Goal: Task Accomplishment & Management: Complete application form

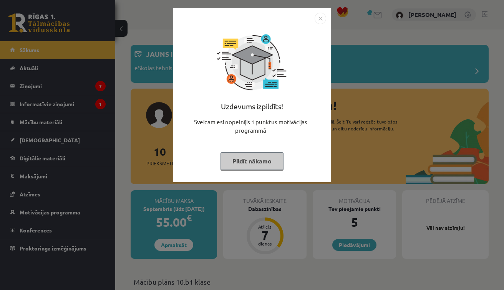
click at [252, 159] on button "Pildīt nākamo" at bounding box center [252, 162] width 63 height 18
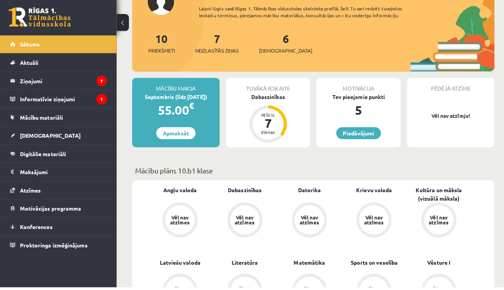
scroll to position [110, 0]
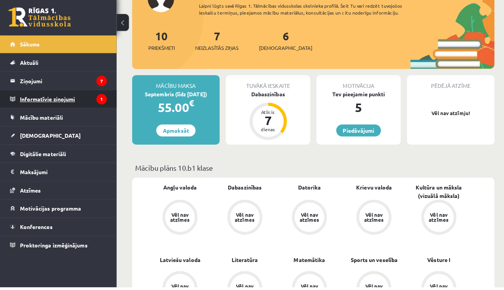
click at [64, 95] on legend "Informatīvie ziņojumi 1" at bounding box center [63, 104] width 86 height 18
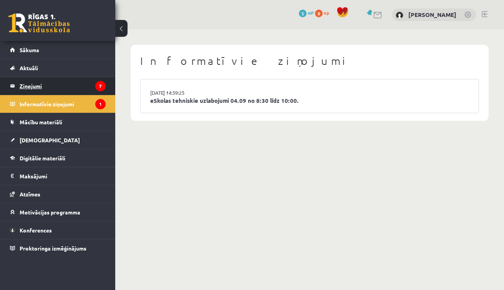
click at [63, 88] on legend "Ziņojumi 7" at bounding box center [63, 86] width 86 height 18
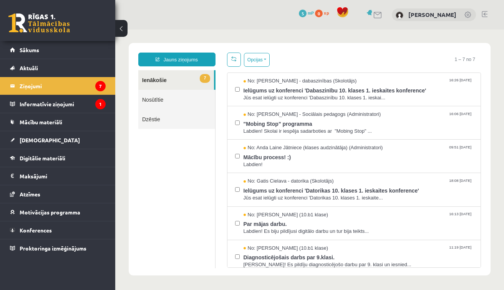
scroll to position [1, 0]
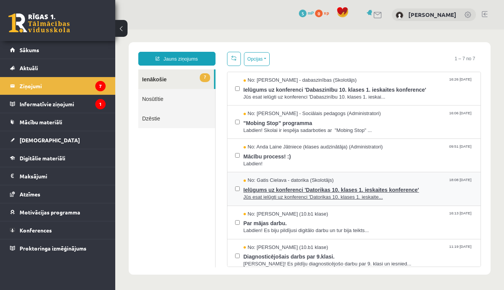
click at [329, 194] on span "Jūs esat ielūgti uz konferenci 'Datorikas 10. klases 1. ieskaite..." at bounding box center [359, 197] width 230 height 7
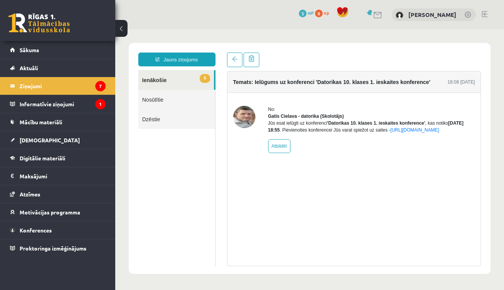
scroll to position [0, 0]
click at [233, 58] on span at bounding box center [234, 58] width 5 height 5
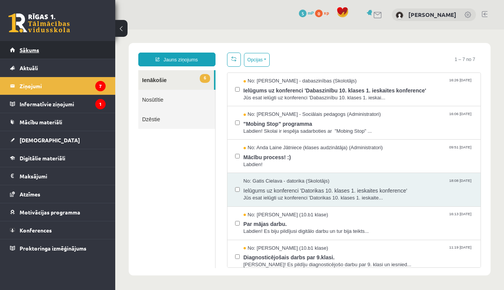
click at [67, 55] on link "Sākums" at bounding box center [58, 50] width 96 height 18
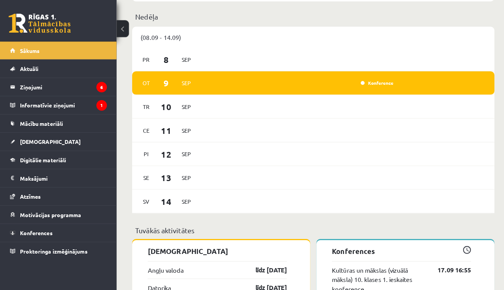
scroll to position [417, 0]
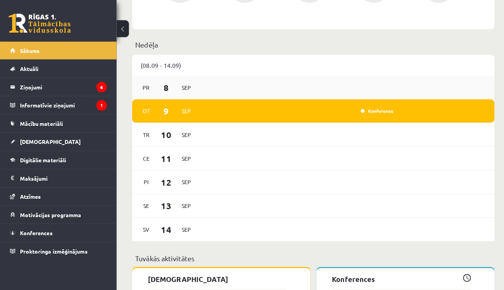
click at [349, 85] on div "Pr 8 Sep" at bounding box center [310, 86] width 358 height 23
drag, startPoint x: 315, startPoint y: 86, endPoint x: 224, endPoint y: 70, distance: 92.9
click at [224, 70] on div "(08.09 - 14.09) Pr 8 Sep Ot 9 Sep Konference Tr 10 Sep Ce 11 Sep Pi 12 Sep Se 1…" at bounding box center [310, 146] width 358 height 185
click at [271, 41] on p "Nedēļa" at bounding box center [310, 44] width 352 height 10
click at [70, 85] on legend "Ziņojumi 6" at bounding box center [63, 86] width 86 height 18
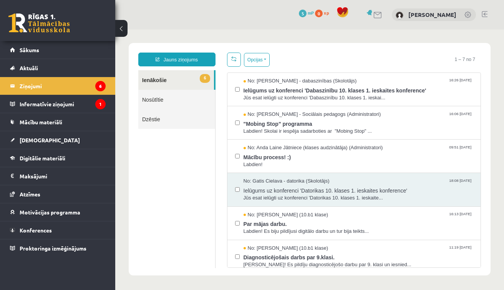
scroll to position [36, 0]
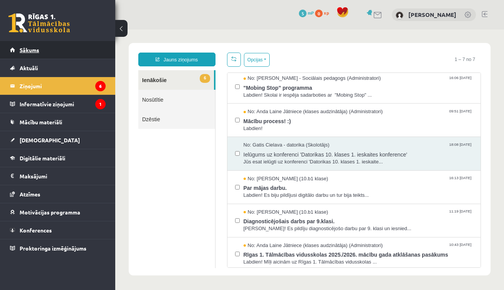
click at [60, 49] on link "Sākums" at bounding box center [58, 50] width 96 height 18
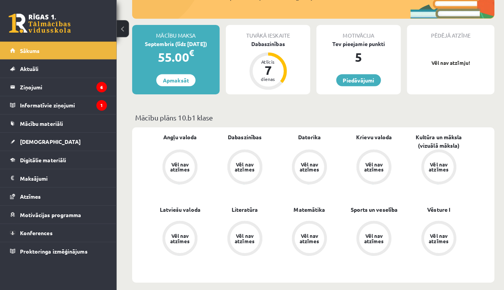
scroll to position [154, 0]
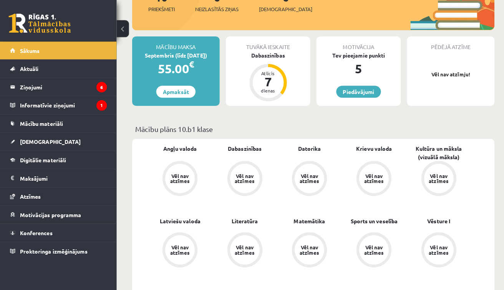
drag, startPoint x: 496, startPoint y: 57, endPoint x: 320, endPoint y: 94, distance: 180.6
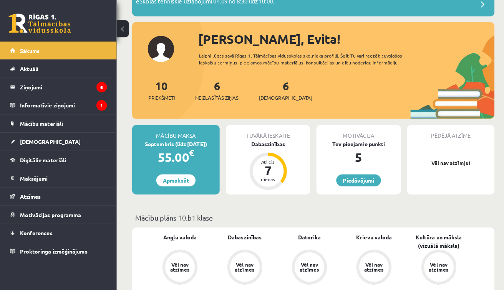
scroll to position [53, 0]
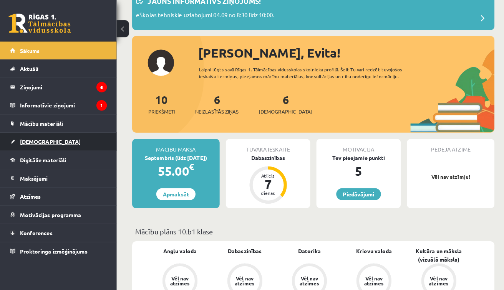
click at [49, 143] on link "[DEMOGRAPHIC_DATA]" at bounding box center [58, 140] width 96 height 18
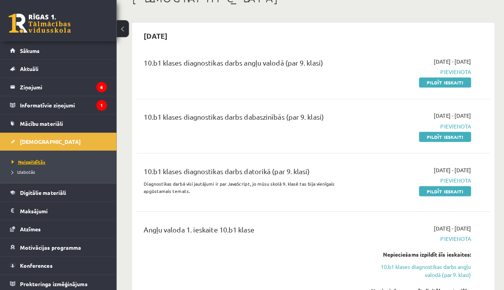
click at [29, 160] on span "Neizpildītās" at bounding box center [28, 160] width 33 height 6
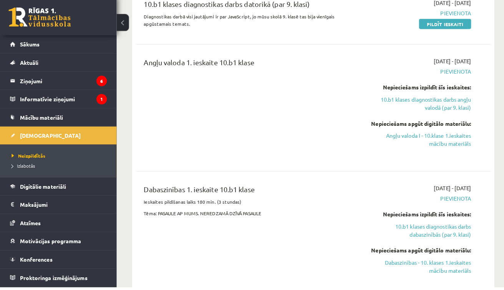
scroll to position [233, 0]
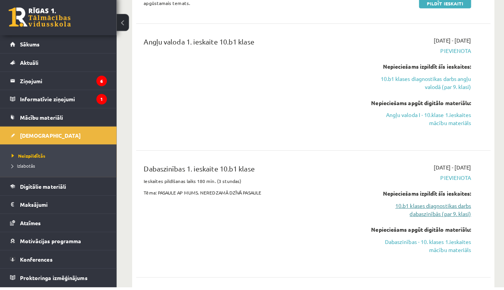
click at [442, 207] on link "10.b1 klases diagnostikas darbs dabaszinībās (par 9. klasi)" at bounding box center [415, 214] width 100 height 16
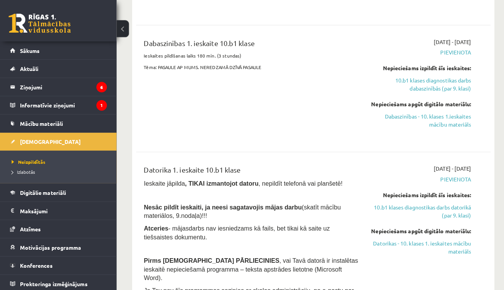
scroll to position [350, 0]
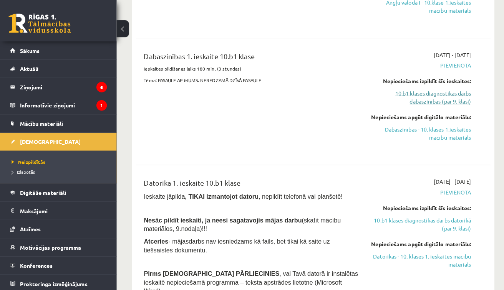
click at [402, 96] on link "10.b1 klases diagnostikas darbs dabaszinībās (par 9. klasi)" at bounding box center [415, 96] width 100 height 16
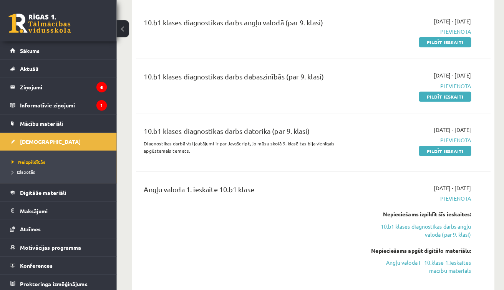
scroll to position [81, 0]
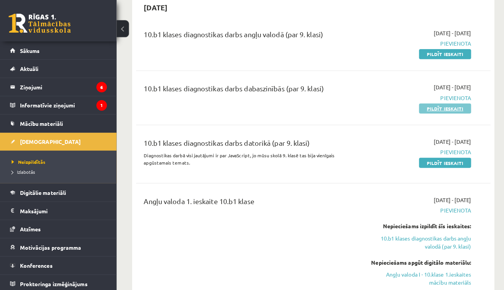
click at [439, 106] on link "Pildīt ieskaiti" at bounding box center [439, 108] width 51 height 10
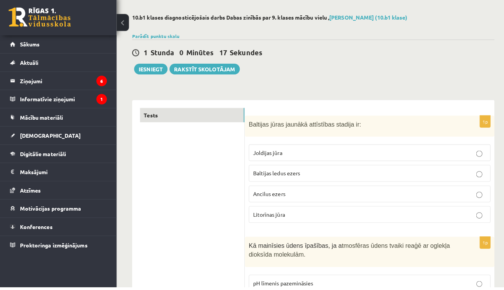
scroll to position [71, 0]
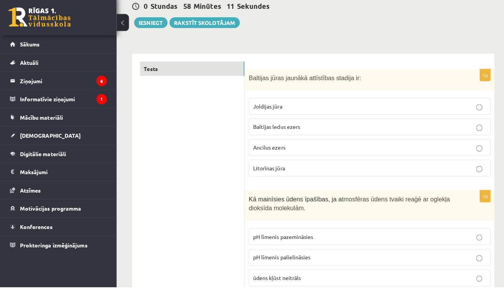
click at [277, 108] on span "Joldijas jūra" at bounding box center [264, 111] width 29 height 7
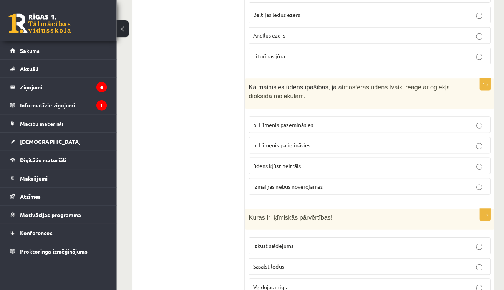
scroll to position [131, 0]
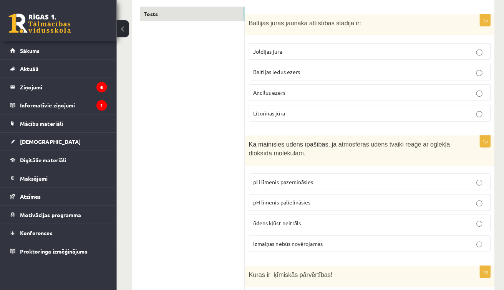
click at [291, 113] on p "Litorīnas jūra" at bounding box center [365, 112] width 231 height 8
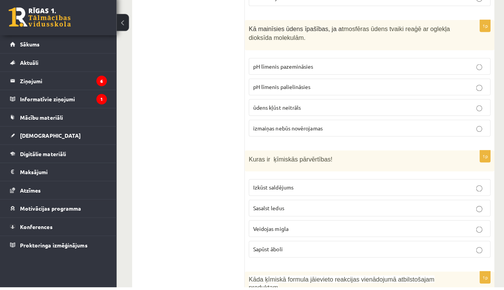
scroll to position [241, 0]
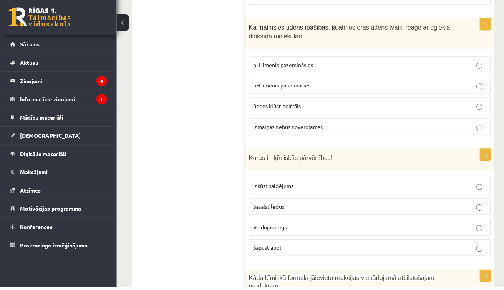
click at [292, 67] on span "pH līmenis pazemināsies" at bounding box center [280, 70] width 60 height 7
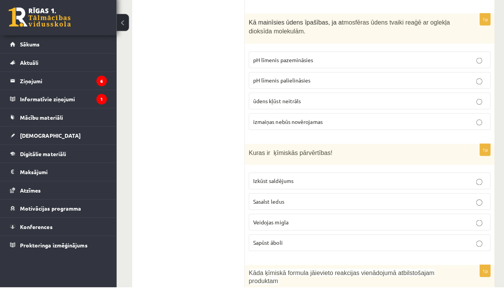
scroll to position [247, 0]
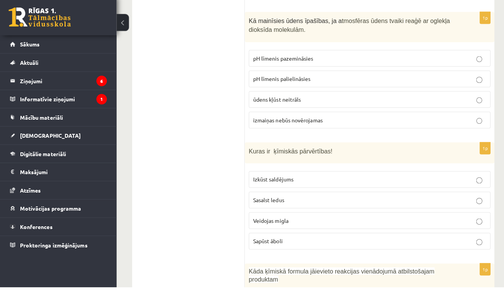
click at [279, 241] on span "Sapūst āboli" at bounding box center [264, 244] width 29 height 7
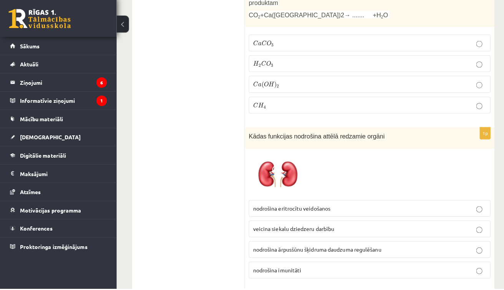
scroll to position [516, 0]
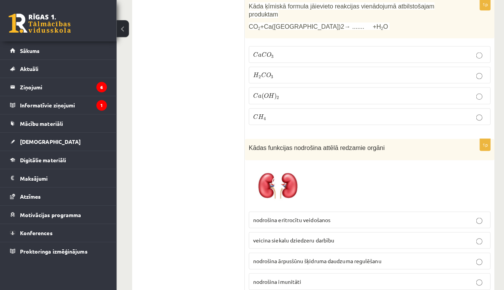
click at [268, 55] on span "3" at bounding box center [269, 55] width 2 height 3
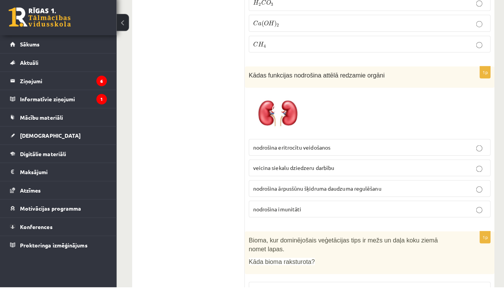
scroll to position [590, 0]
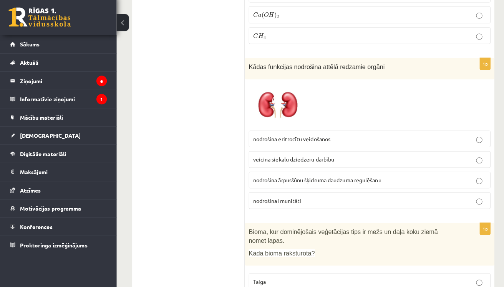
click at [299, 181] on span "nodrošina ārpusšūnu šķidruma daudzuma regulēšanu" at bounding box center [313, 184] width 127 height 7
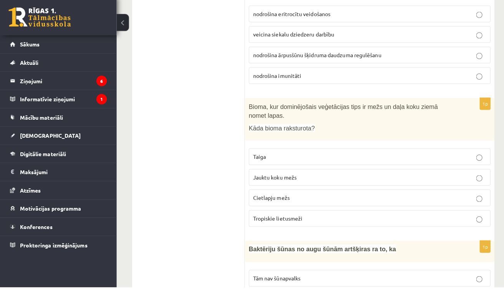
scroll to position [730, 0]
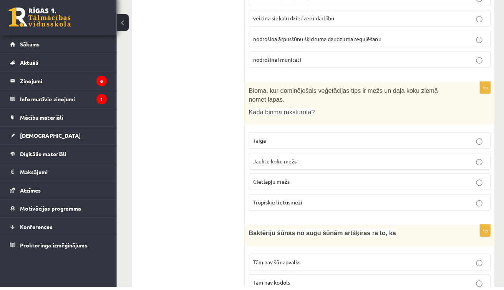
click at [291, 162] on span "Jauktu koku mežs" at bounding box center [271, 165] width 43 height 7
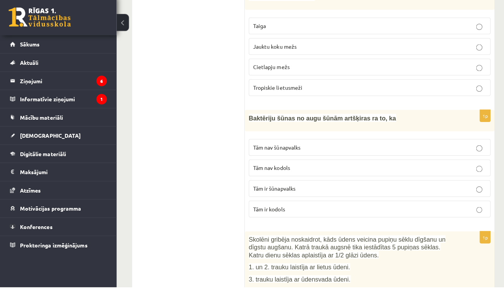
scroll to position [858, 0]
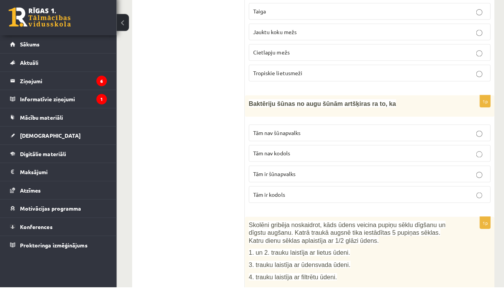
click at [302, 154] on p "Tām nav kodols" at bounding box center [365, 158] width 231 height 8
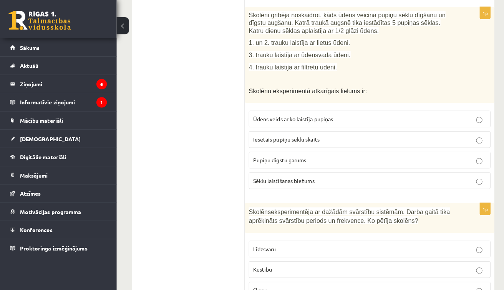
scroll to position [1014, 0]
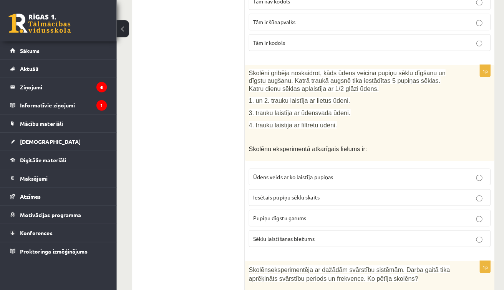
click at [288, 215] on span "Pupiņu dīgstu garums" at bounding box center [276, 215] width 53 height 7
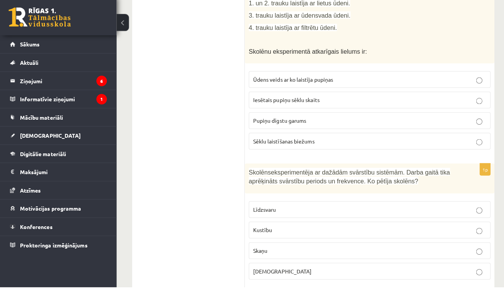
scroll to position [1171, 0]
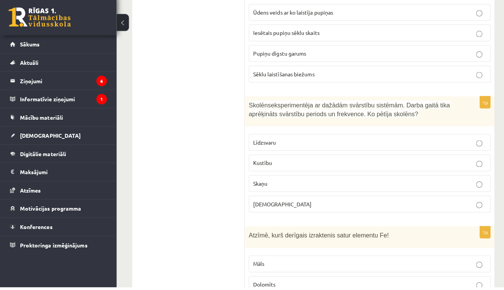
click at [268, 164] on span "Kustību" at bounding box center [259, 167] width 19 height 7
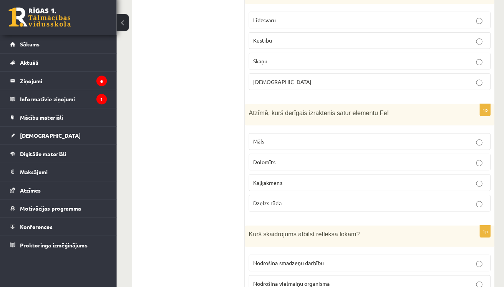
scroll to position [1303, 0]
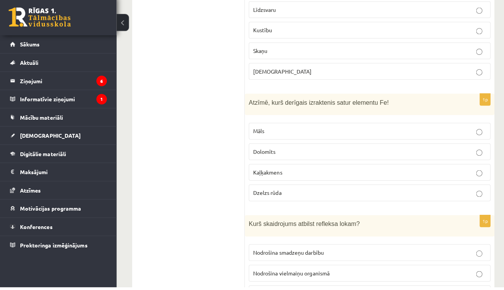
click at [280, 193] on p "Dzelzs rūda" at bounding box center [365, 197] width 231 height 8
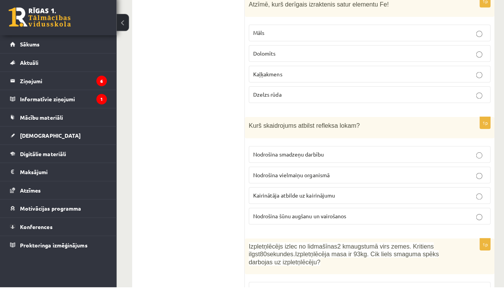
scroll to position [1451, 0]
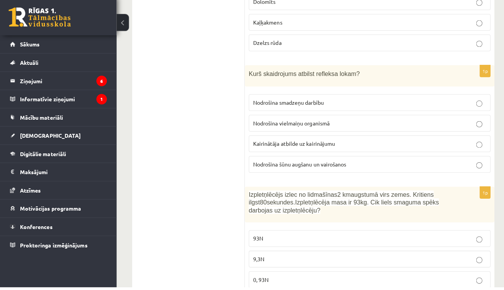
click at [295, 145] on span "Kairinātāja atbilde uz kairinājumu" at bounding box center [290, 148] width 81 height 7
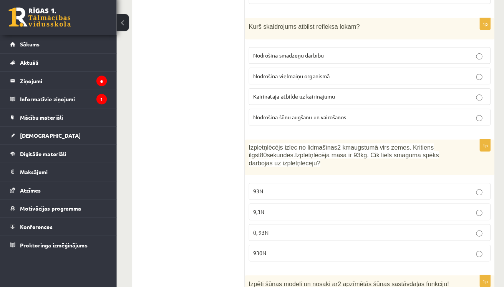
scroll to position [1527, 0]
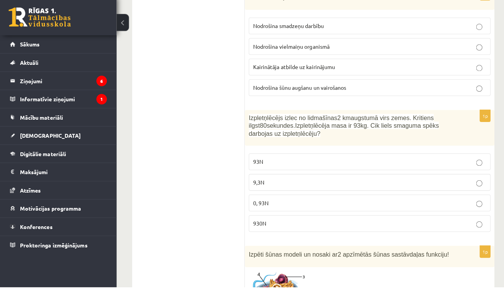
click at [294, 223] on p "930N" at bounding box center [365, 227] width 231 height 8
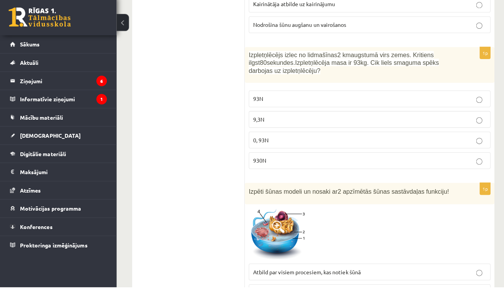
scroll to position [1758, 0]
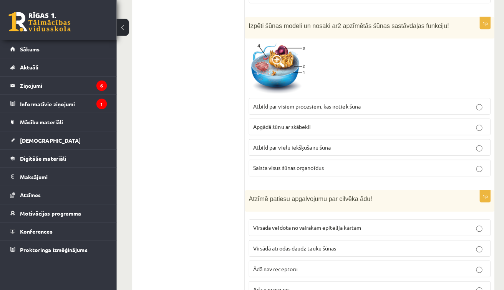
click at [313, 164] on span "Saista visus šūnas organoīdus" at bounding box center [285, 167] width 70 height 7
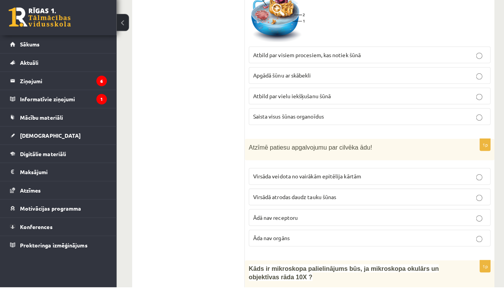
scroll to position [1860, 0]
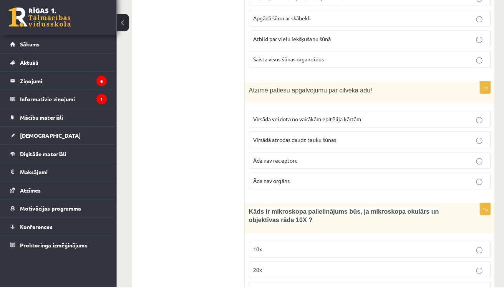
click at [268, 121] on span "Virsāda veidota no vairākām epitēlija kārtām" at bounding box center [303, 124] width 107 height 7
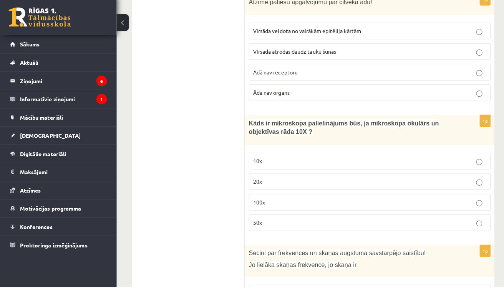
scroll to position [1961, 0]
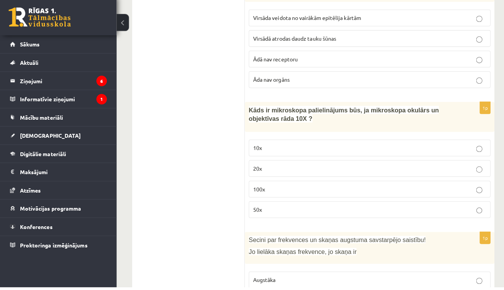
click at [276, 189] on p "100x" at bounding box center [365, 193] width 231 height 8
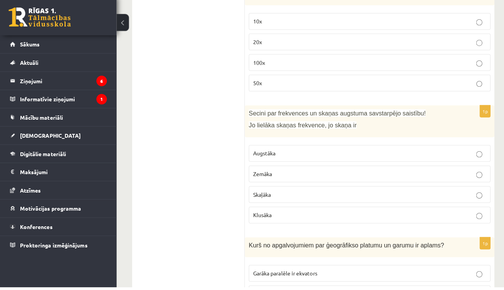
scroll to position [2097, 0]
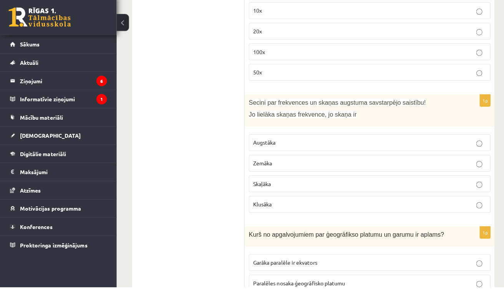
click at [271, 144] on span "Augstāka" at bounding box center [261, 147] width 22 height 7
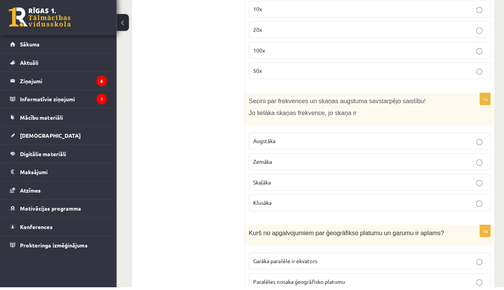
scroll to position [2221, 0]
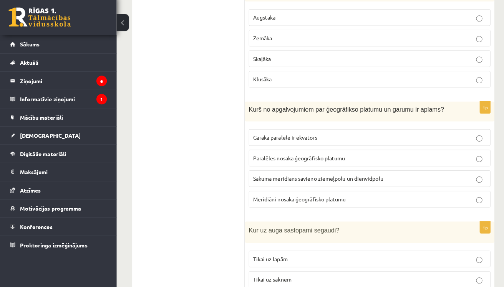
click at [295, 159] on span "Paralēles nosaka ģeogrāfisko platumu" at bounding box center [295, 162] width 91 height 7
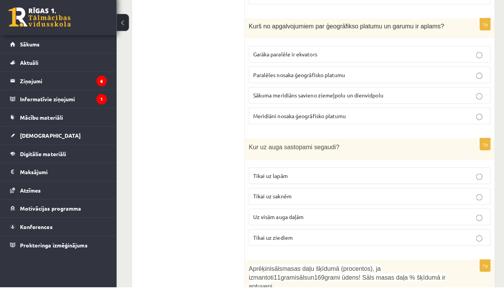
scroll to position [2313, 0]
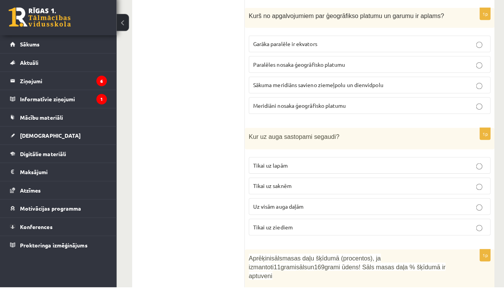
click at [287, 207] on span "Uz visām auga daļām" at bounding box center [275, 210] width 50 height 7
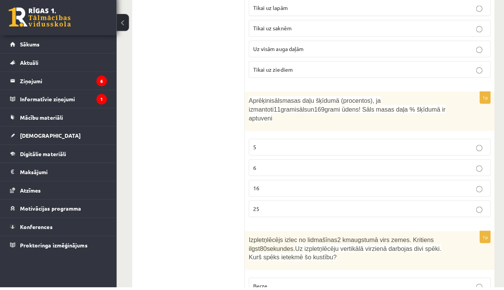
scroll to position [2471, 0]
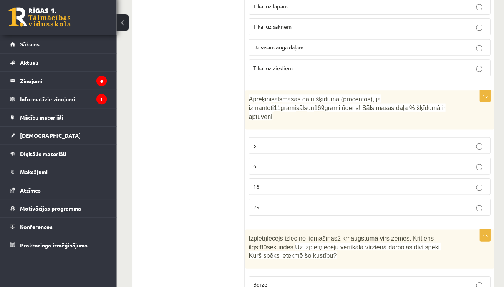
click at [286, 162] on label "6" at bounding box center [365, 170] width 239 height 17
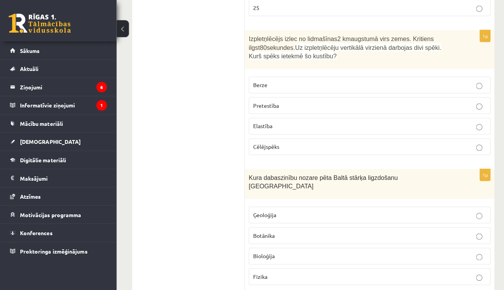
scroll to position [2673, 0]
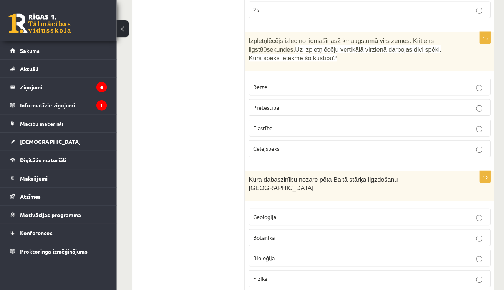
click at [280, 102] on p "Pretestība" at bounding box center [365, 106] width 231 height 8
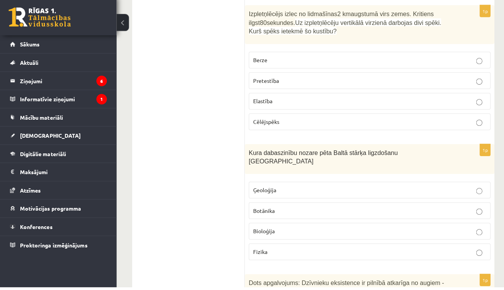
scroll to position [2733, 0]
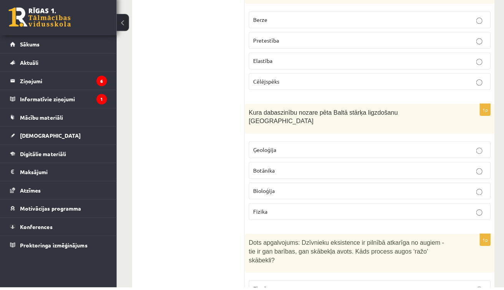
click at [271, 171] on span "Botānika" at bounding box center [261, 174] width 22 height 7
click at [275, 191] on p "Bioloģija" at bounding box center [365, 195] width 231 height 8
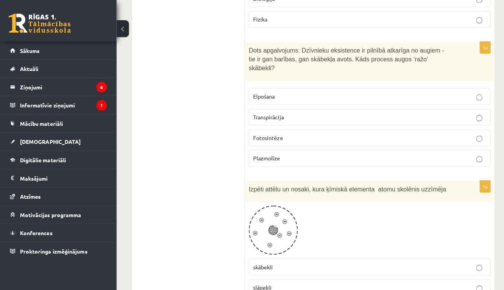
scroll to position [2916, 0]
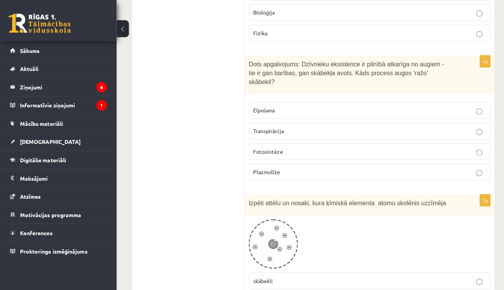
click at [266, 146] on span "Fotosintēze" at bounding box center [265, 149] width 30 height 7
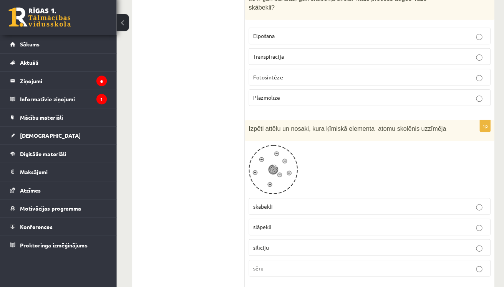
scroll to position [3018, 0]
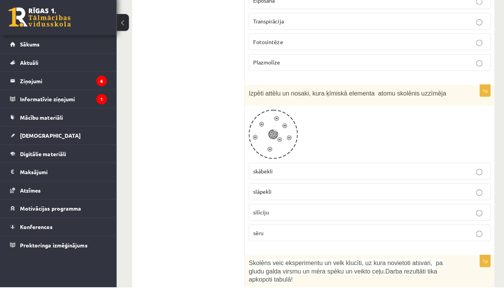
click at [275, 171] on p "skābekli" at bounding box center [365, 175] width 231 height 8
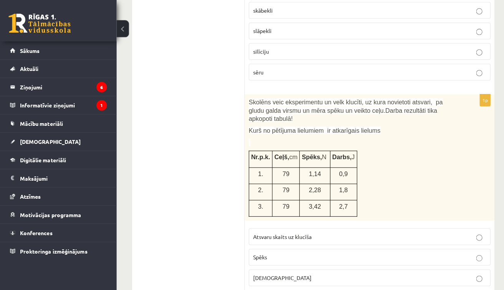
scroll to position [3195, 0]
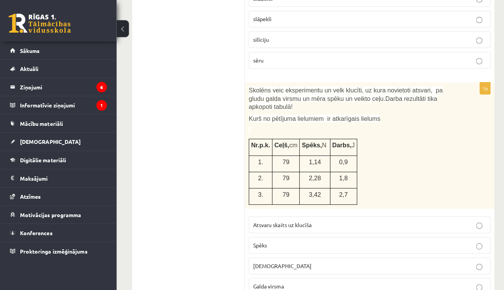
drag, startPoint x: 354, startPoint y: 202, endPoint x: 350, endPoint y: 216, distance: 14.6
click at [352, 214] on label "Atsvaru skaits uz klucīša" at bounding box center [365, 222] width 239 height 17
click at [337, 239] on p "Spēks" at bounding box center [365, 243] width 231 height 8
click at [325, 280] on p "Galda virsma" at bounding box center [365, 284] width 231 height 8
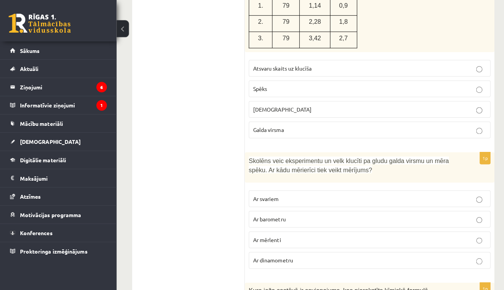
scroll to position [3389, 0]
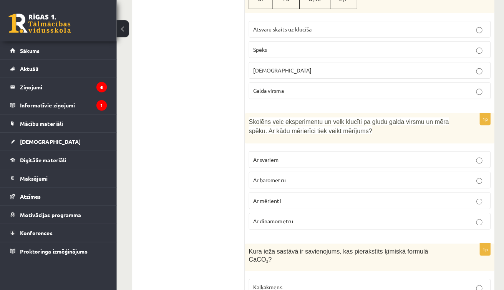
click at [313, 215] on p "Ar dinamometru" at bounding box center [365, 219] width 231 height 8
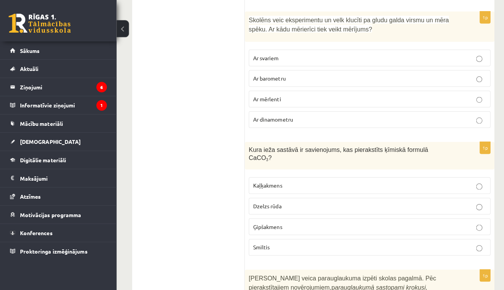
scroll to position [3491, 0]
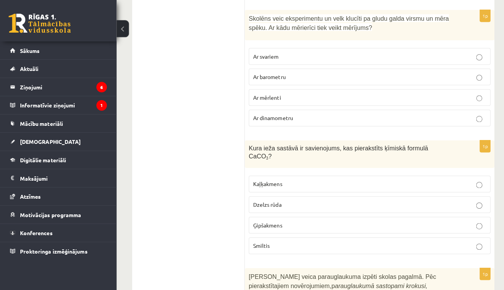
click at [395, 143] on p "Kura ieža sastāvā ir savienojums, kas pierakstīts ķīmiskā formulā CaCO 3 ?" at bounding box center [346, 151] width 201 height 16
click at [275, 178] on p "Kaļķakmens" at bounding box center [365, 182] width 231 height 8
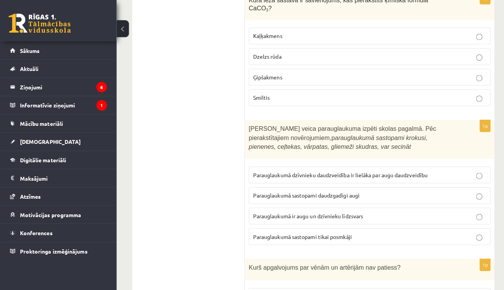
scroll to position [3713, 0]
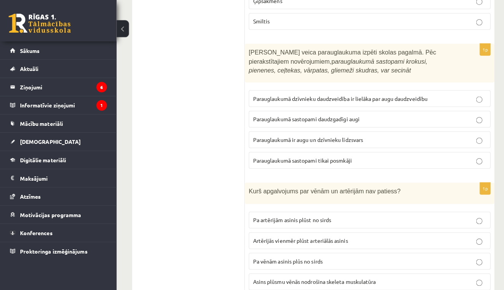
click at [350, 135] on span "Parauglaukumā ir augu un dzīvnieku līdzsvars" at bounding box center [304, 138] width 109 height 7
click at [336, 235] on span "Artērijās vienmēr plūst arteriālās asinis" at bounding box center [297, 238] width 94 height 7
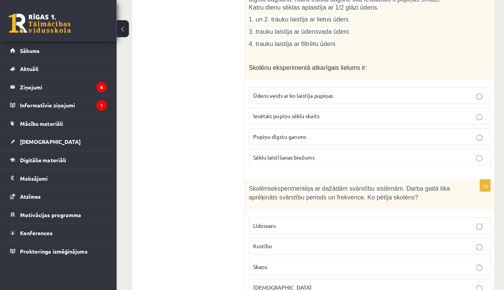
scroll to position [1037, 0]
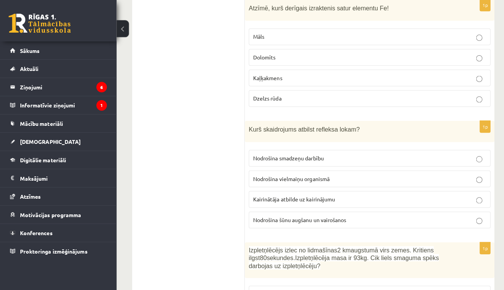
drag, startPoint x: 343, startPoint y: 179, endPoint x: 340, endPoint y: 176, distance: 4.1
click at [342, 178] on p "Nodrošina vielmaiņu organismā" at bounding box center [365, 177] width 231 height 8
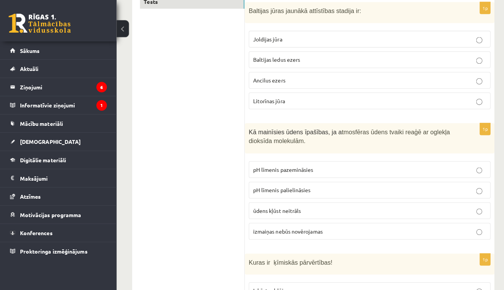
scroll to position [0, 0]
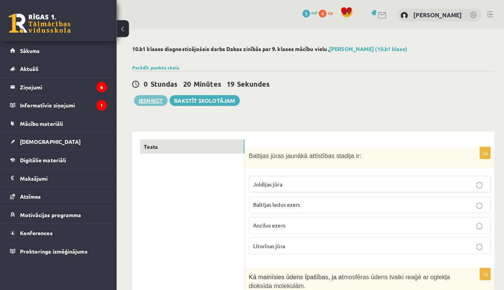
click at [159, 98] on button "Iesniegt" at bounding box center [149, 99] width 33 height 11
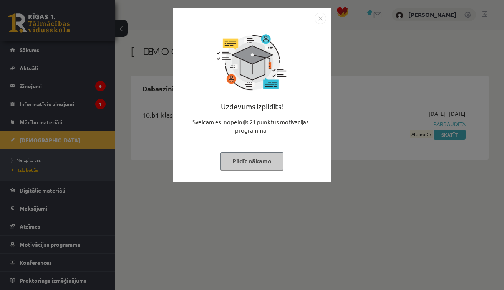
click at [264, 167] on button "Pildīt nākamo" at bounding box center [252, 162] width 63 height 18
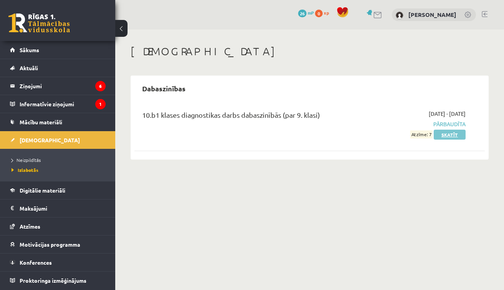
click at [450, 133] on link "Skatīt" at bounding box center [450, 135] width 32 height 10
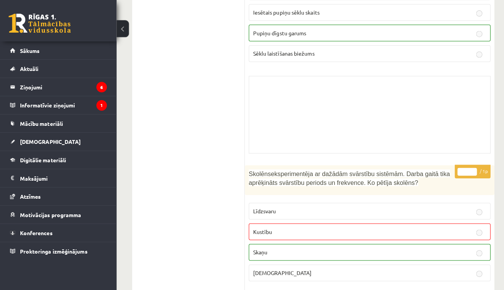
scroll to position [1852, 0]
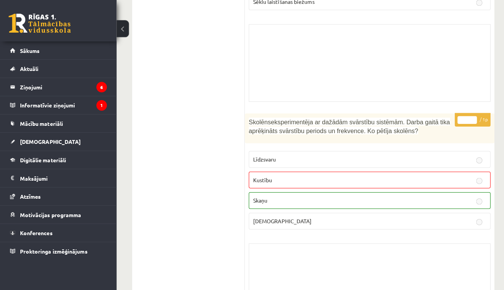
click at [326, 176] on p "Kustību" at bounding box center [365, 178] width 231 height 8
click at [357, 171] on label "Kustību" at bounding box center [365, 178] width 239 height 17
click at [40, 49] on link "Sākums" at bounding box center [58, 50] width 96 height 18
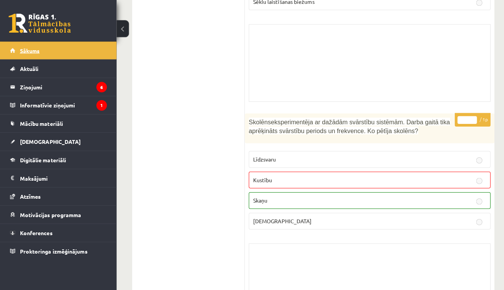
click at [67, 54] on ul "Sākums Aktuāli Kā mācīties eSKOLĀ Kontakti Normatīvie akti Online konsultācijas…" at bounding box center [57, 149] width 115 height 216
click at [67, 54] on link "Sākums" at bounding box center [58, 50] width 96 height 18
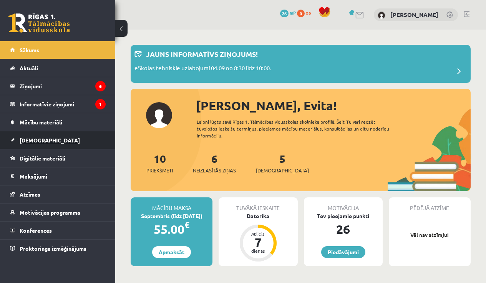
click at [39, 143] on span "[DEMOGRAPHIC_DATA]" at bounding box center [50, 140] width 60 height 7
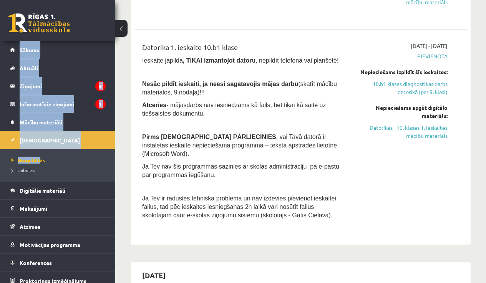
scroll to position [24, 0]
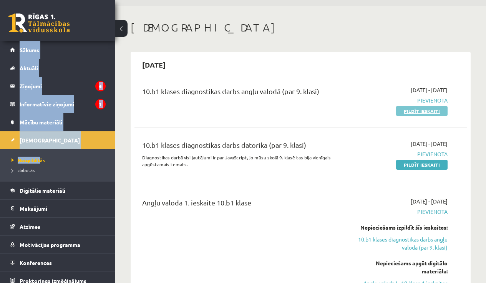
click at [427, 113] on link "Pildīt ieskaiti" at bounding box center [421, 111] width 51 height 10
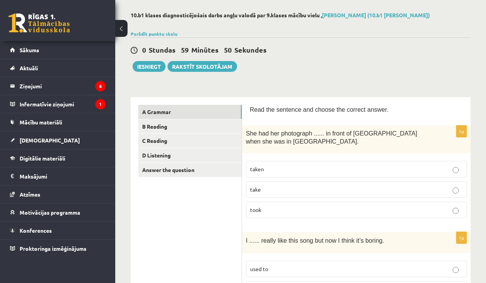
scroll to position [69, 0]
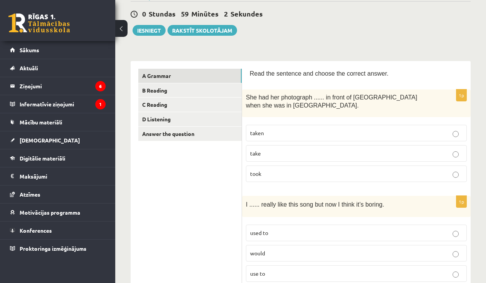
click at [257, 135] on span "taken" at bounding box center [257, 132] width 14 height 7
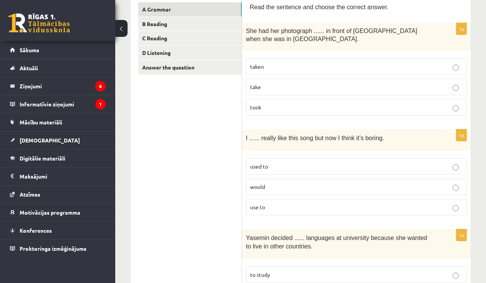
scroll to position [171, 0]
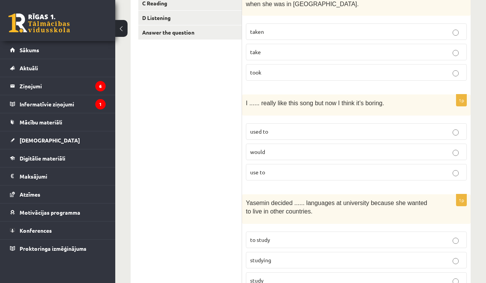
click at [264, 131] on span "used to" at bounding box center [259, 131] width 18 height 7
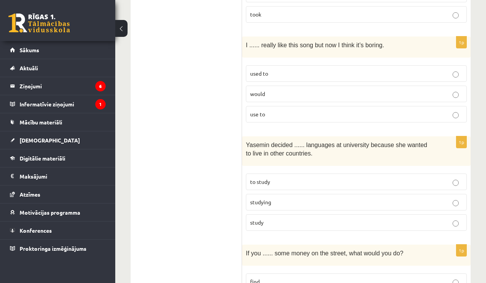
scroll to position [230, 0]
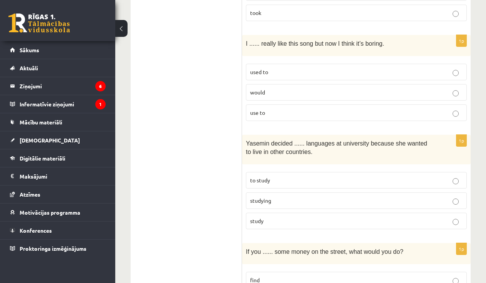
click at [267, 113] on p "use to" at bounding box center [356, 113] width 212 height 8
click at [279, 179] on p "to study" at bounding box center [356, 180] width 212 height 8
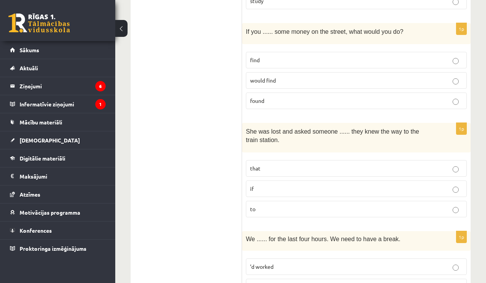
scroll to position [452, 0]
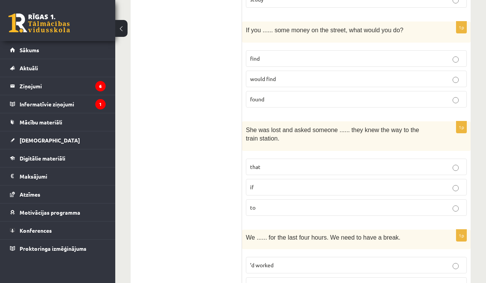
click at [315, 102] on p "found" at bounding box center [356, 99] width 212 height 8
click at [307, 187] on p "if" at bounding box center [356, 187] width 212 height 8
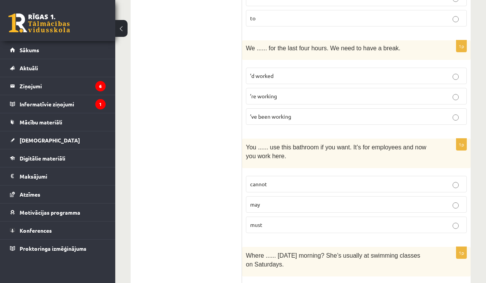
scroll to position [643, 0]
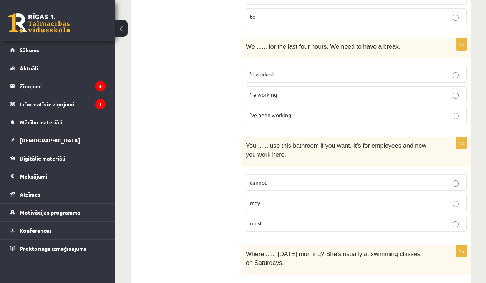
click at [303, 114] on p "’ve been working" at bounding box center [356, 115] width 212 height 8
click at [297, 199] on p "may" at bounding box center [356, 203] width 212 height 8
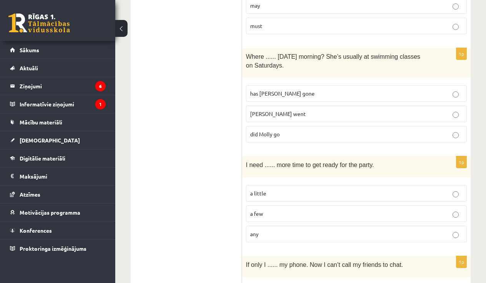
scroll to position [839, 0]
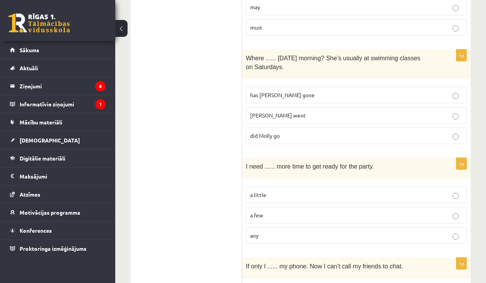
click at [276, 136] on span "did Molly go" at bounding box center [265, 135] width 30 height 7
click at [268, 191] on p "a little" at bounding box center [356, 195] width 212 height 8
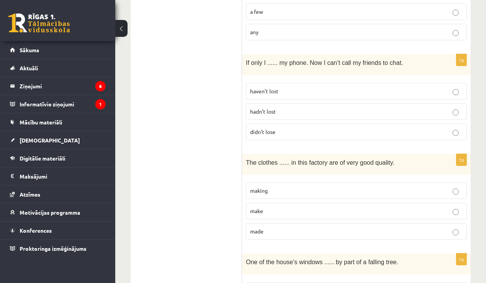
scroll to position [1051, 0]
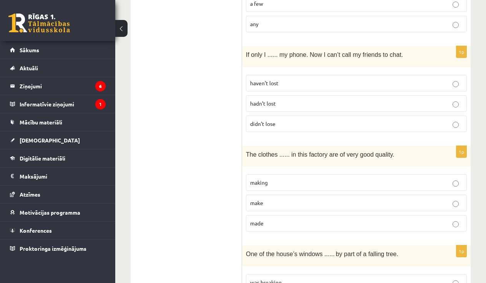
click at [279, 100] on p "hadn’t lost" at bounding box center [356, 104] width 212 height 8
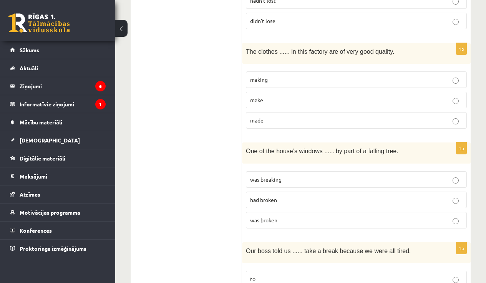
scroll to position [1205, 0]
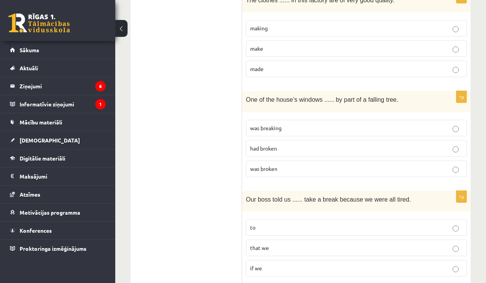
click at [278, 65] on p "made" at bounding box center [356, 69] width 212 height 8
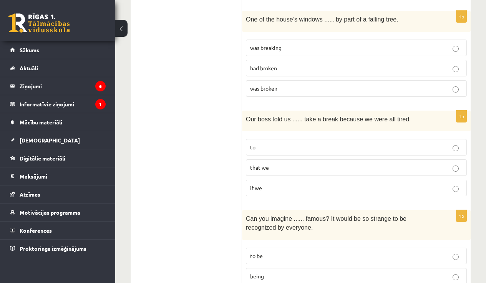
scroll to position [1287, 0]
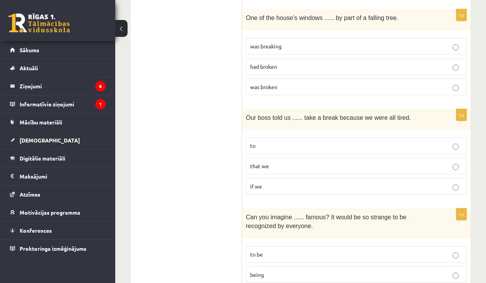
click at [273, 85] on span "was broken" at bounding box center [263, 86] width 27 height 7
click at [276, 144] on p "to" at bounding box center [356, 146] width 212 height 8
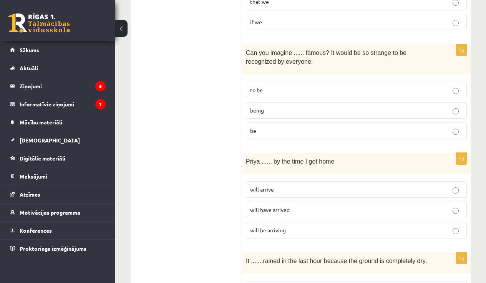
scroll to position [1453, 0]
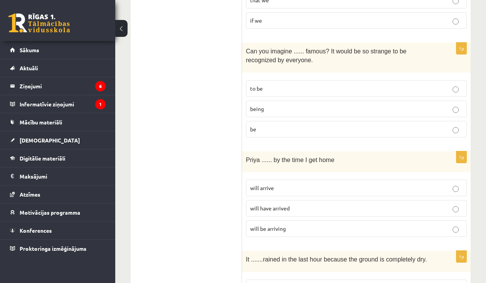
click at [269, 105] on p "being" at bounding box center [356, 109] width 212 height 8
click at [277, 205] on span "will have arrived" at bounding box center [270, 208] width 40 height 7
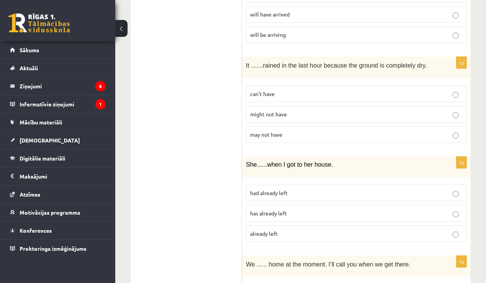
scroll to position [1661, 0]
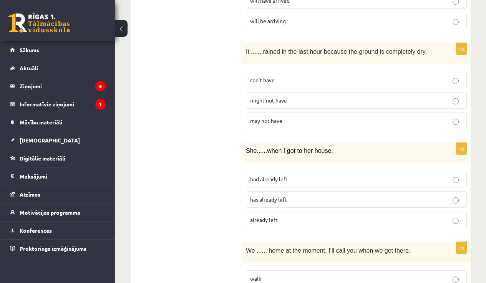
click at [280, 124] on span "may not have" at bounding box center [266, 120] width 32 height 7
click at [275, 183] on span "had already left" at bounding box center [269, 179] width 38 height 7
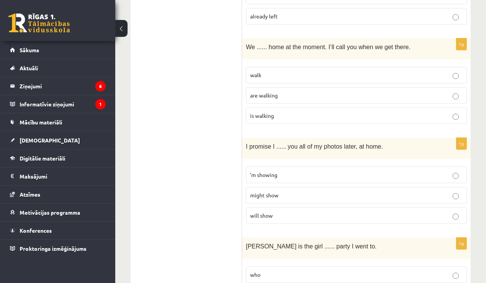
scroll to position [1867, 0]
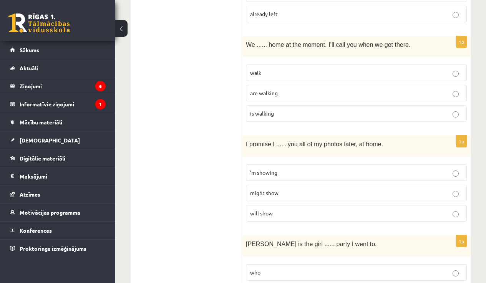
click at [271, 96] on span "are walking" at bounding box center [264, 93] width 28 height 7
click at [315, 215] on p "will show" at bounding box center [356, 213] width 212 height 8
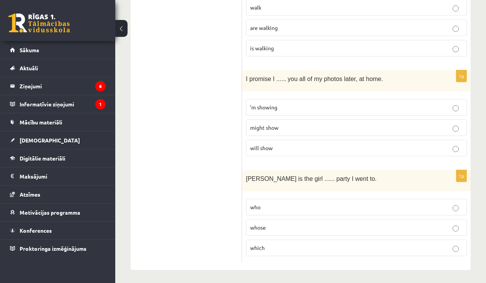
scroll to position [1938, 0]
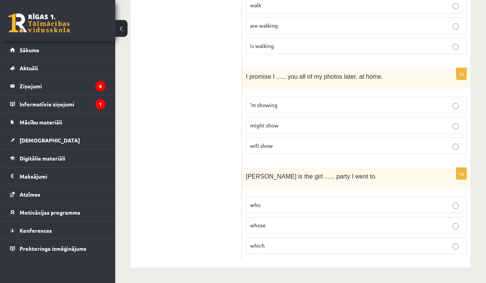
click at [310, 229] on p "whose" at bounding box center [356, 225] width 212 height 8
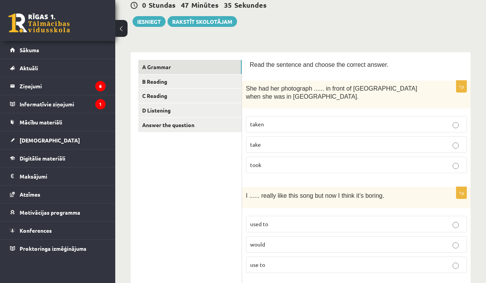
scroll to position [0, 0]
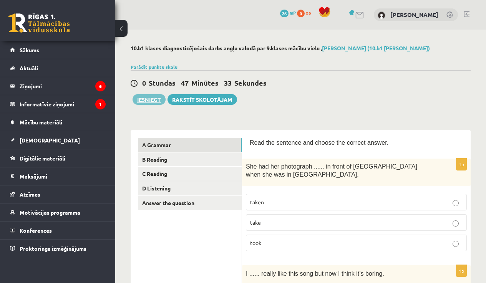
click at [143, 98] on button "Iesniegt" at bounding box center [149, 99] width 33 height 11
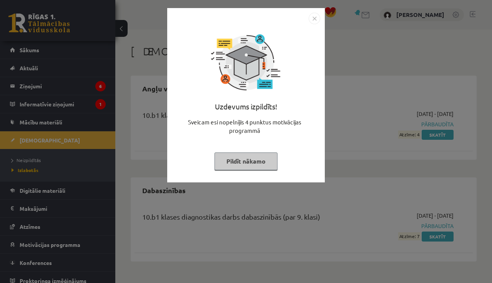
click at [261, 164] on button "Pildīt nākamo" at bounding box center [245, 162] width 63 height 18
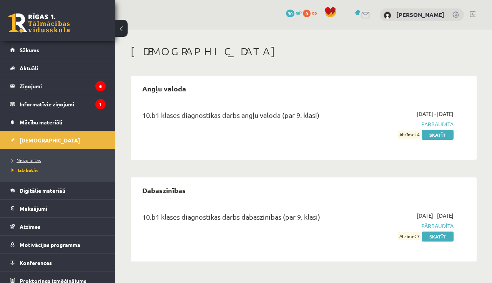
click at [33, 162] on span "Neizpildītās" at bounding box center [26, 160] width 29 height 6
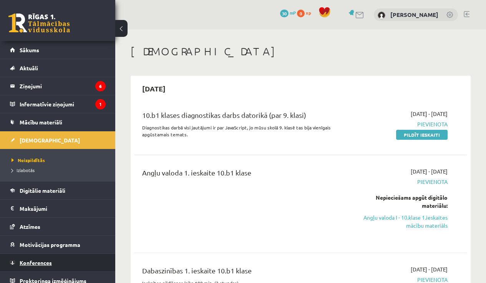
click at [85, 268] on link "Konferences" at bounding box center [58, 263] width 96 height 18
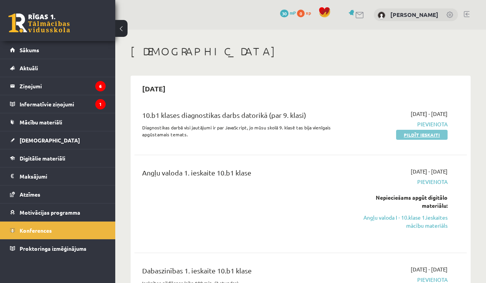
click at [435, 134] on link "Pildīt ieskaiti" at bounding box center [421, 135] width 51 height 10
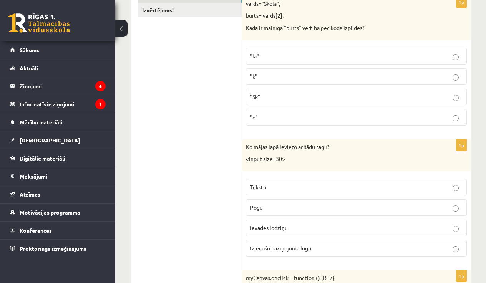
scroll to position [146, 0]
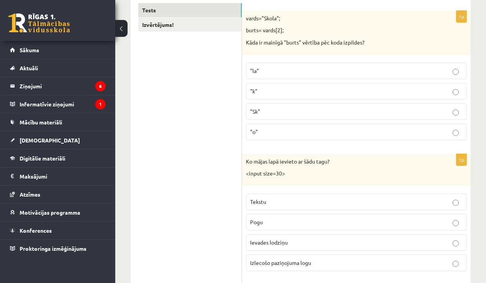
click at [332, 131] on p ""o"" at bounding box center [356, 132] width 212 height 8
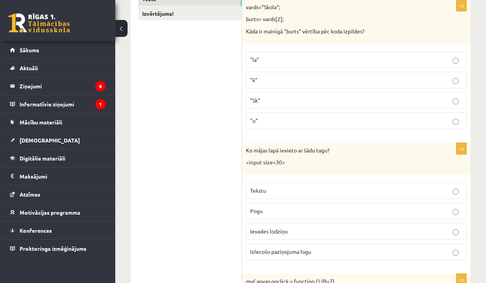
click at [280, 231] on span "Ievades lodziņu" at bounding box center [269, 231] width 38 height 7
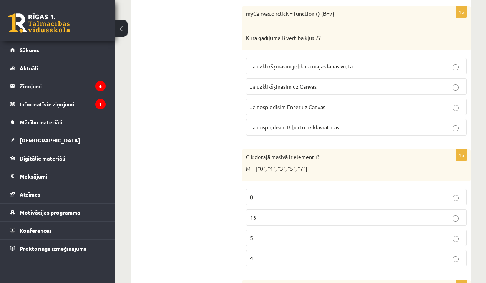
scroll to position [427, 0]
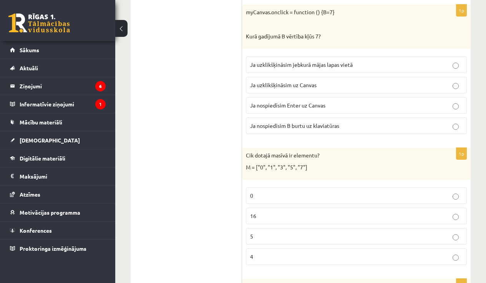
click at [306, 85] on span "Ja uzklikšķināsim uz Canvas" at bounding box center [283, 84] width 66 height 7
click at [289, 232] on p "5" at bounding box center [356, 236] width 212 height 8
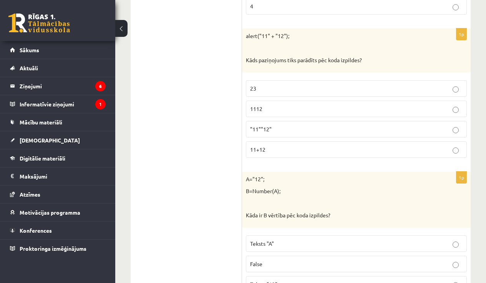
scroll to position [696, 0]
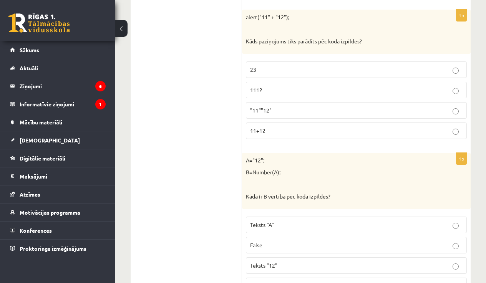
click at [263, 86] on p "1112" at bounding box center [356, 90] width 212 height 8
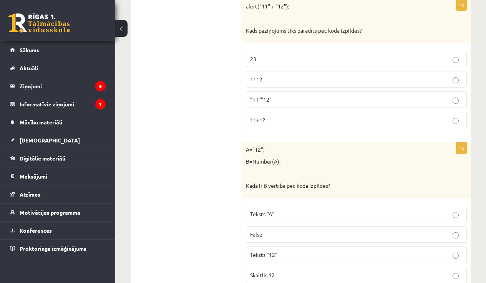
scroll to position [755, 0]
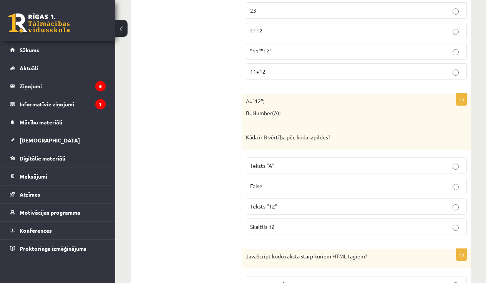
click at [287, 219] on label "Skaitlis 12" at bounding box center [356, 227] width 221 height 17
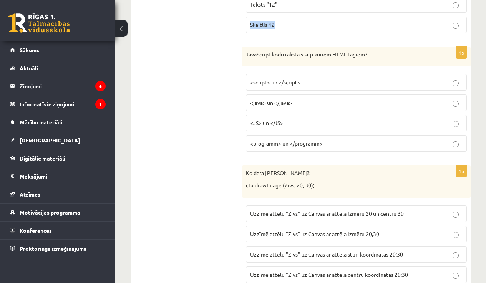
scroll to position [966, 0]
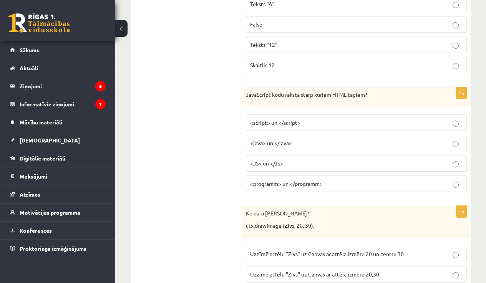
scroll to position [853, 0]
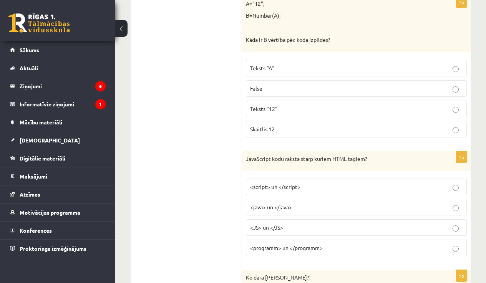
click at [296, 186] on p "<script> un </script>" at bounding box center [356, 187] width 212 height 8
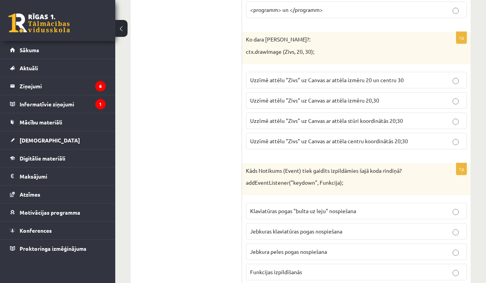
scroll to position [1099, 0]
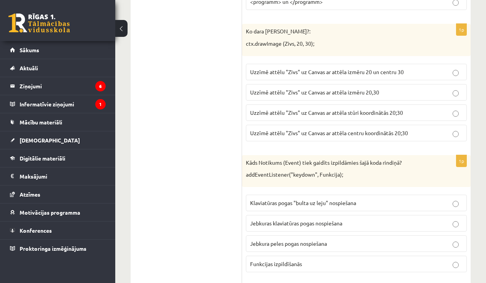
click at [390, 110] on span "Uzzīmē attēlu "Zivs" uz Canvas ar attēla stūri koordinātās 20;30" at bounding box center [326, 112] width 153 height 7
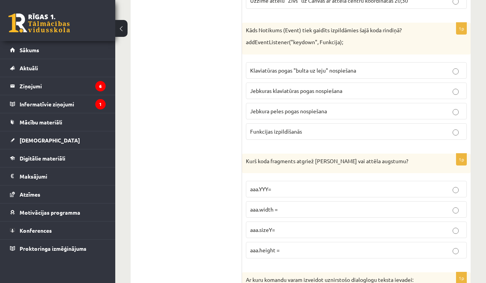
scroll to position [1237, 0]
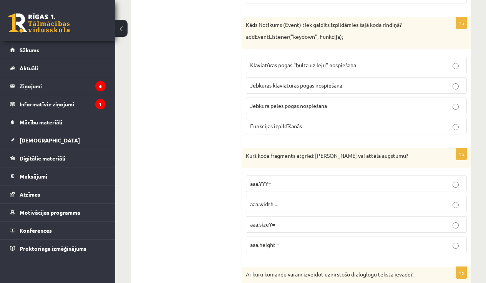
click at [322, 82] on span "Jebkuras klaviatūras pogas nospiešana" at bounding box center [296, 85] width 92 height 7
click at [296, 241] on p "aaa.height =" at bounding box center [356, 245] width 212 height 8
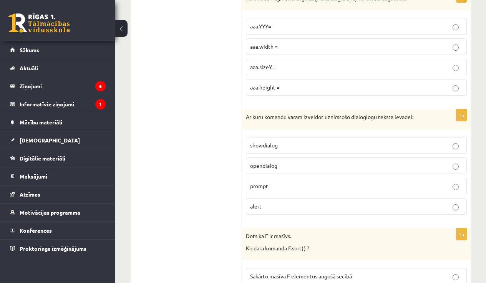
scroll to position [1474, 0]
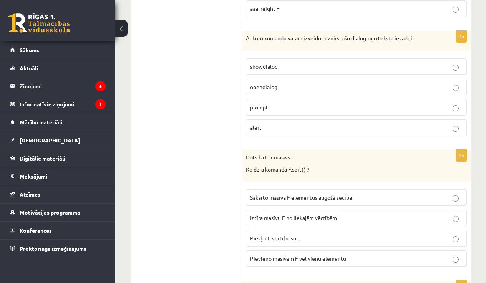
click at [309, 106] on p "prompt" at bounding box center [356, 107] width 212 height 8
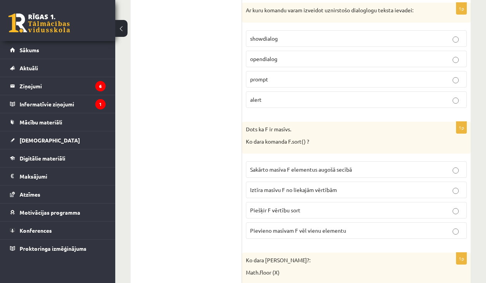
scroll to position [1588, 0]
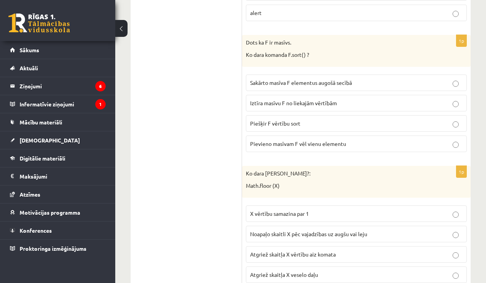
click at [280, 79] on span "Sakārto masīva F elementus augošā secībā" at bounding box center [301, 82] width 102 height 7
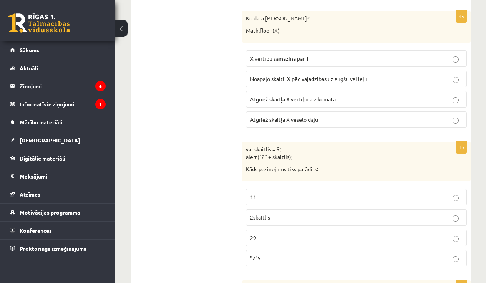
scroll to position [1742, 0]
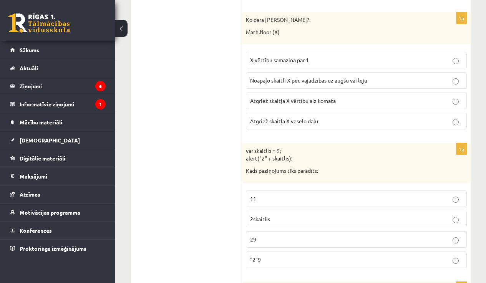
click at [323, 117] on p "Atgriež skaitļa X veselo daļu" at bounding box center [356, 121] width 212 height 8
click at [275, 236] on p "29" at bounding box center [356, 240] width 212 height 8
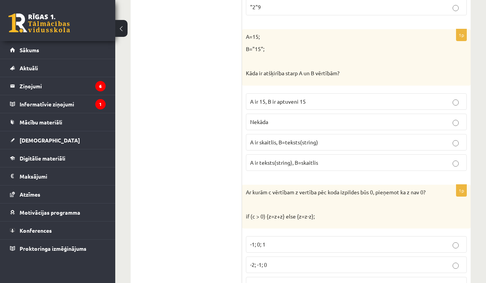
scroll to position [2000, 0]
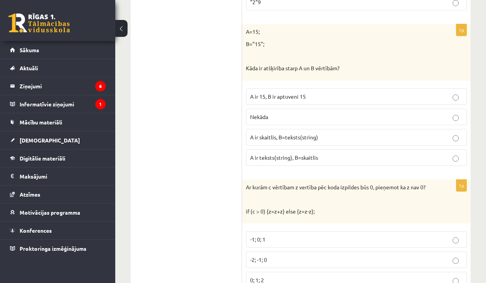
click at [265, 134] on label "A ir skaitlis, B=teksts(string)" at bounding box center [356, 137] width 221 height 17
click at [372, 157] on label "A ir teksts(string), B=skaitlis" at bounding box center [356, 157] width 221 height 17
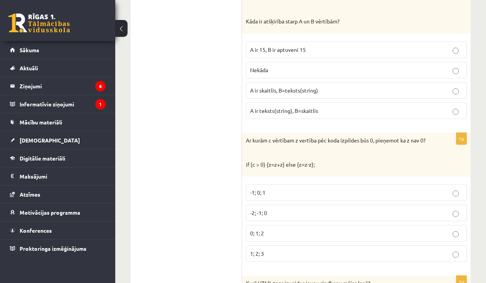
scroll to position [2066, 0]
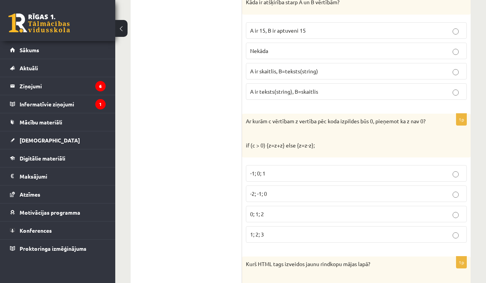
click at [280, 210] on p "0; 1; 2" at bounding box center [356, 214] width 212 height 8
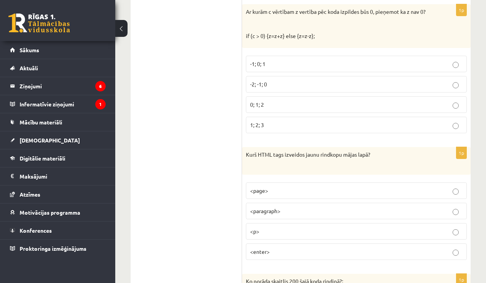
scroll to position [2226, 0]
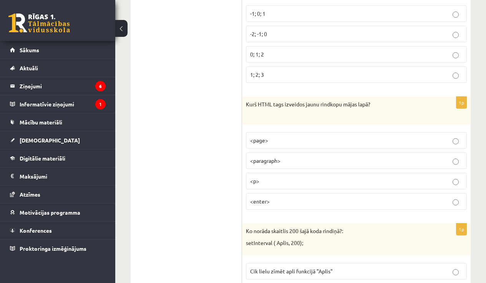
click at [293, 197] on p "<enter>" at bounding box center [356, 201] width 212 height 8
click at [292, 177] on p "<p>" at bounding box center [356, 181] width 212 height 8
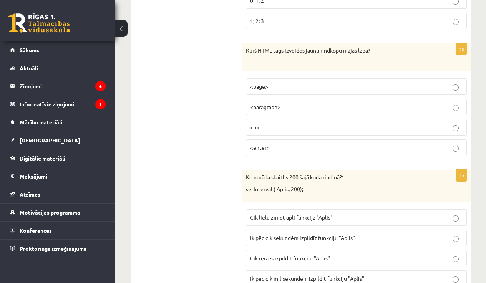
scroll to position [2308, 0]
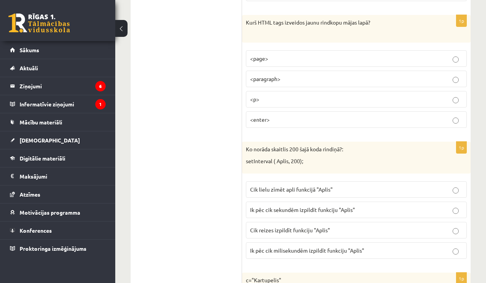
click at [368, 202] on label "Ik pēc cik sekundēm izpildīt funkciju "Aplis"" at bounding box center [356, 210] width 221 height 17
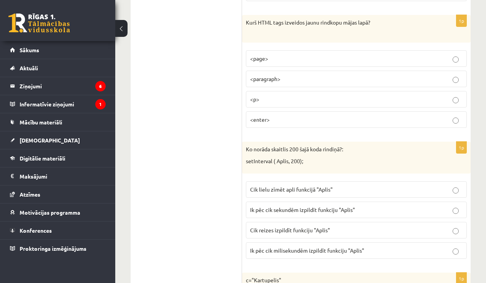
click at [368, 202] on label "Ik pēc cik sekundēm izpildīt funkciju "Aplis"" at bounding box center [356, 210] width 221 height 17
click at [334, 247] on p "Ik pēc cik milisekundēm izpildīt funkciju "Aplis"" at bounding box center [356, 251] width 212 height 8
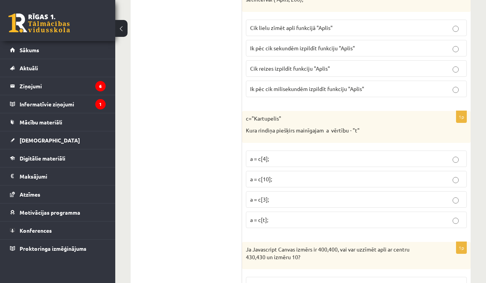
scroll to position [2471, 0]
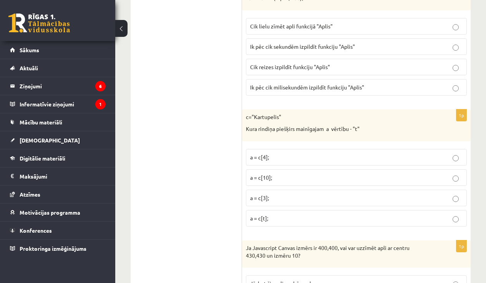
click at [262, 194] on span "a = c[3];" at bounding box center [259, 197] width 19 height 7
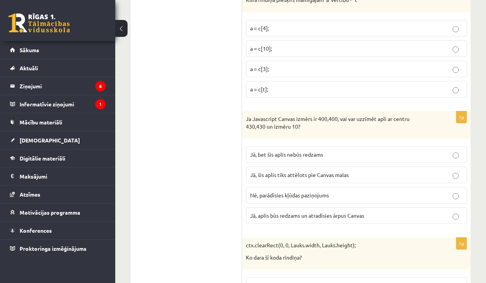
scroll to position [2653, 0]
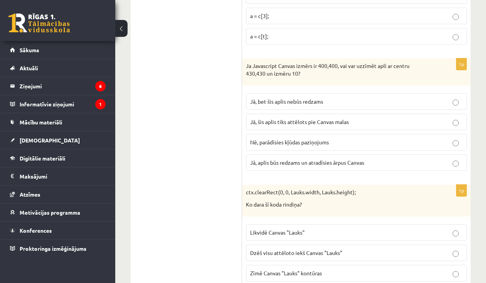
click at [303, 98] on span "Jā, bet šis aplis nebūs redzams" at bounding box center [286, 101] width 73 height 7
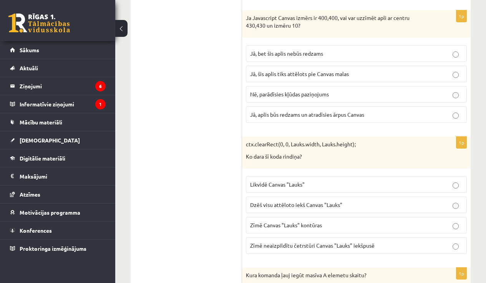
scroll to position [2718, 0]
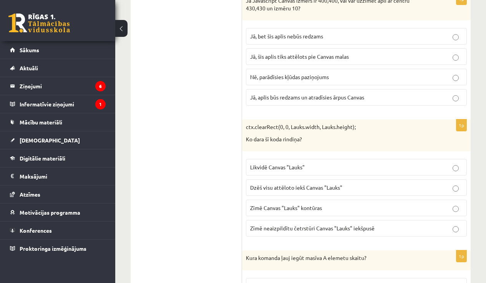
click at [339, 159] on label "Likvidē Canvas "Lauks"" at bounding box center [356, 167] width 221 height 17
click at [302, 184] on span "Dzēš visu attēloto iekš Canvas "Lauks"" at bounding box center [296, 187] width 92 height 7
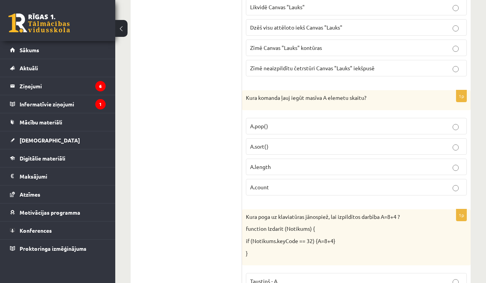
scroll to position [2880, 0]
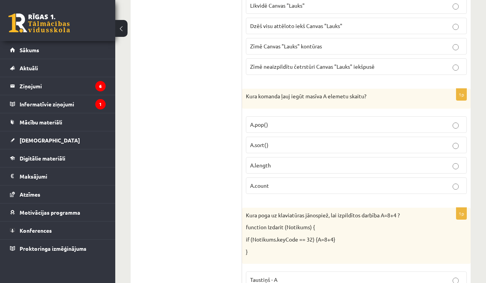
click at [304, 179] on label "A.count" at bounding box center [356, 186] width 221 height 17
drag, startPoint x: 304, startPoint y: 179, endPoint x: 300, endPoint y: 180, distance: 4.0
click at [300, 181] on label "A.count" at bounding box center [356, 186] width 221 height 17
drag, startPoint x: 299, startPoint y: 172, endPoint x: 235, endPoint y: 175, distance: 64.2
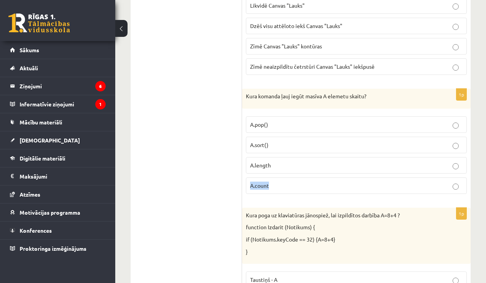
click at [291, 161] on p "A.length" at bounding box center [356, 165] width 212 height 8
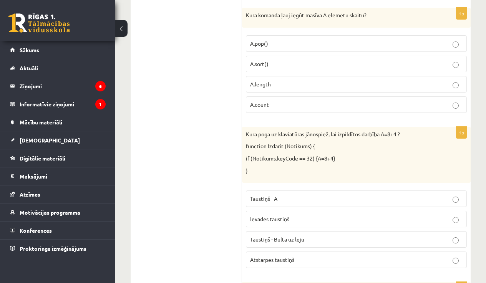
scroll to position [2995, 0]
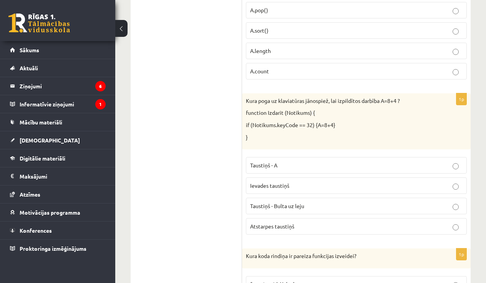
click at [353, 181] on label "Ievades taustiņš" at bounding box center [356, 186] width 221 height 17
drag, startPoint x: 213, startPoint y: 174, endPoint x: 213, endPoint y: 169, distance: 5.0
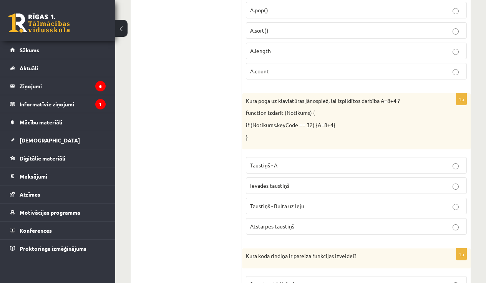
click at [259, 223] on span "Atstarpes taustiņš" at bounding box center [272, 226] width 44 height 7
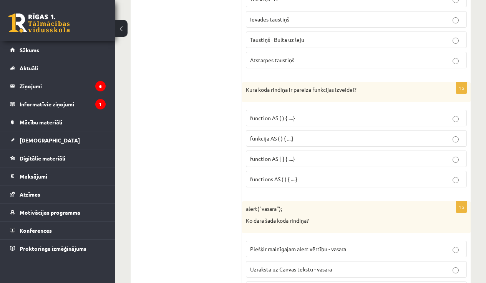
scroll to position [3195, 0]
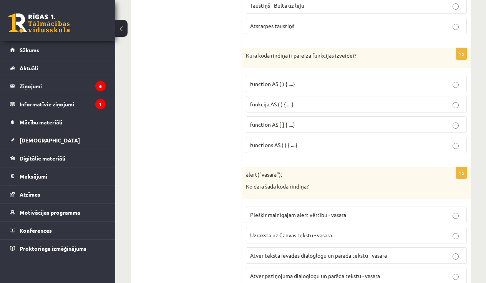
click at [317, 80] on p "function AS ( ) { ....}" at bounding box center [356, 84] width 212 height 8
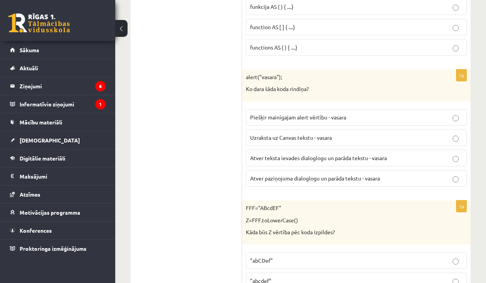
scroll to position [3336, 0]
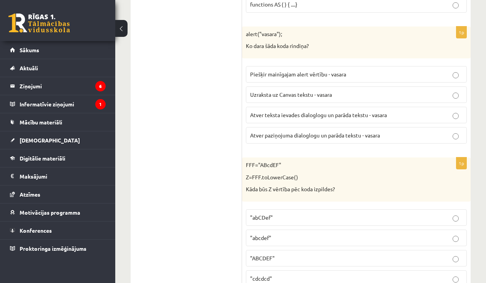
click at [425, 110] on label "Atver teksta ievades dialoglogu un parāda tekstu - vasara" at bounding box center [356, 115] width 221 height 17
click at [304, 131] on p "Atver paziņojuma dialoglogu un parāda tekstu - vasara" at bounding box center [356, 135] width 212 height 8
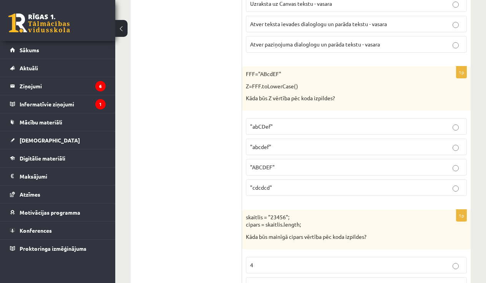
scroll to position [3444, 0]
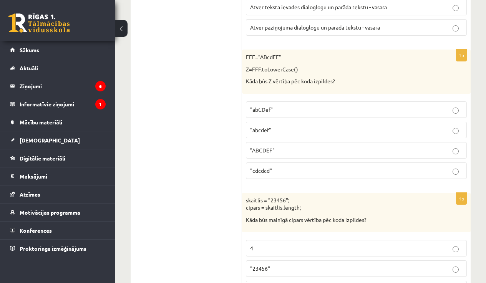
click at [317, 126] on p ""abcdef"" at bounding box center [356, 130] width 212 height 8
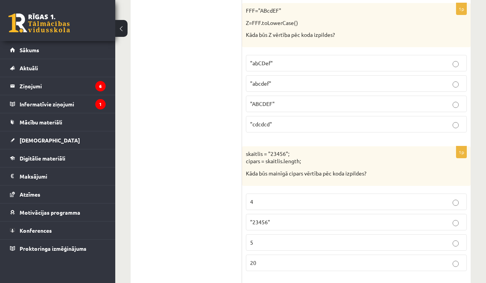
scroll to position [3540, 0]
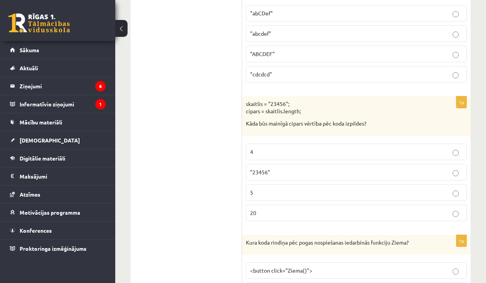
click at [304, 189] on p "5" at bounding box center [356, 193] width 212 height 8
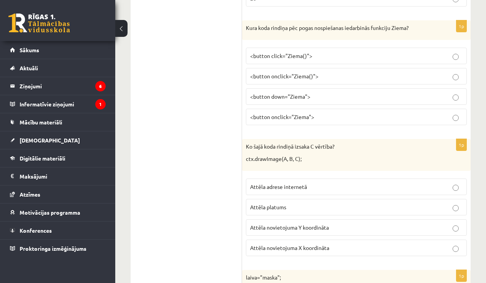
scroll to position [3621, 0]
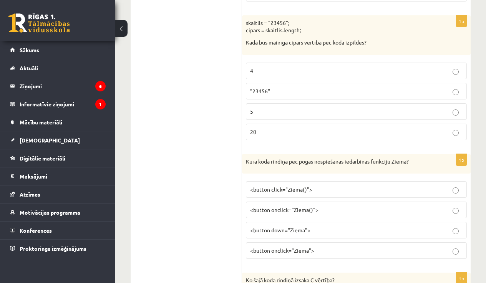
click at [300, 206] on span "<button onclick="Ziema()">" at bounding box center [284, 209] width 68 height 7
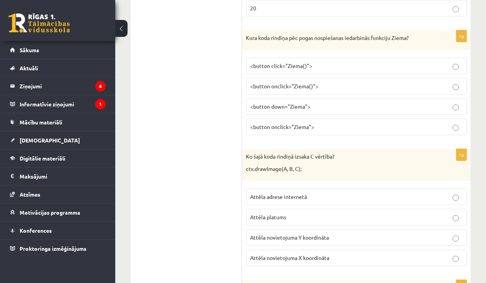
scroll to position [3773, 0]
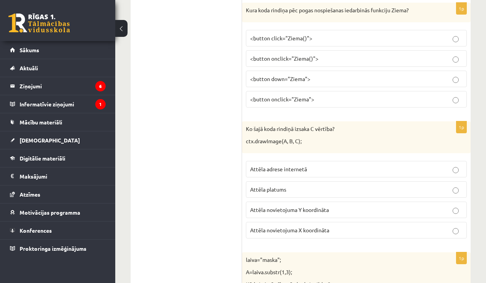
click at [282, 206] on span "Attēla novietojuma Y koordināta" at bounding box center [289, 209] width 79 height 7
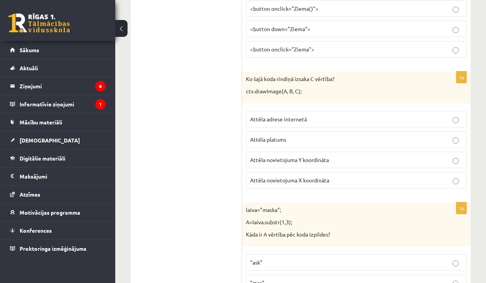
scroll to position [3885, 0]
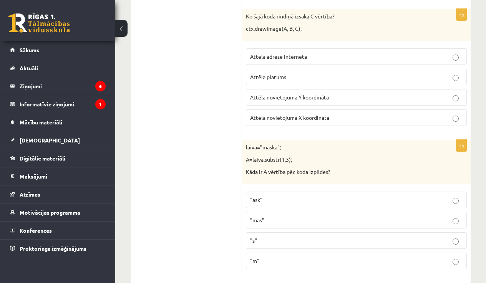
click at [307, 196] on p ""ask"" at bounding box center [356, 200] width 212 height 8
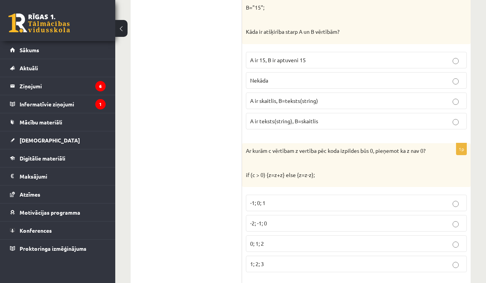
scroll to position [1992, 0]
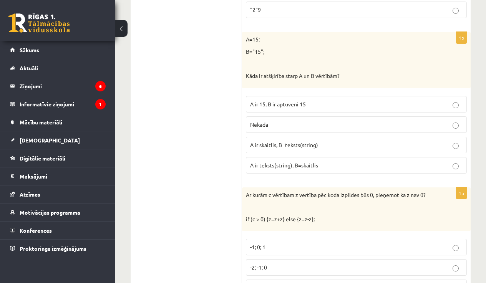
click at [322, 141] on p "A ir skaitlis, B=teksts(string)" at bounding box center [356, 145] width 212 height 8
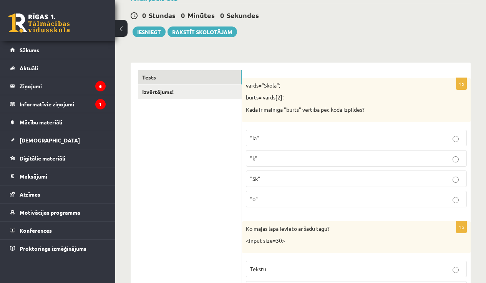
scroll to position [0, 0]
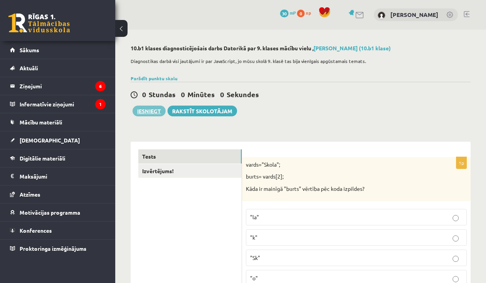
click at [150, 110] on button "Iesniegt" at bounding box center [149, 111] width 33 height 11
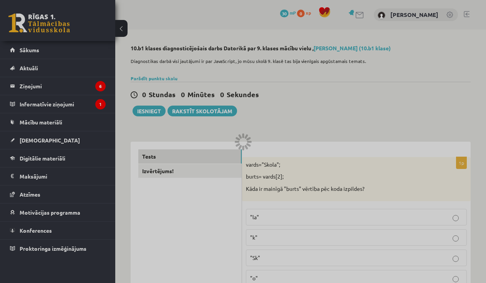
click at [151, 111] on div at bounding box center [243, 141] width 486 height 283
click at [154, 111] on div at bounding box center [243, 141] width 486 height 283
drag, startPoint x: 154, startPoint y: 111, endPoint x: 158, endPoint y: 113, distance: 4.8
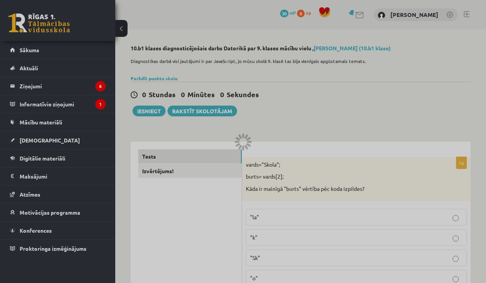
click at [156, 113] on div at bounding box center [243, 141] width 486 height 283
click at [151, 111] on div at bounding box center [243, 141] width 486 height 283
click at [151, 112] on div at bounding box center [243, 141] width 486 height 283
drag, startPoint x: 151, startPoint y: 112, endPoint x: 163, endPoint y: 105, distance: 14.0
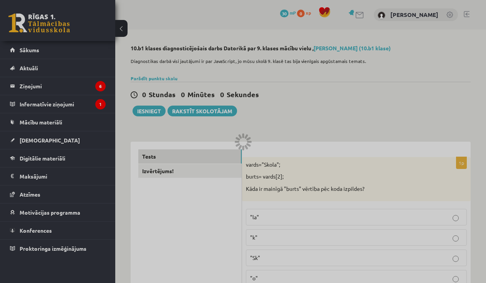
click at [151, 112] on div at bounding box center [243, 141] width 486 height 283
click at [159, 118] on div at bounding box center [243, 141] width 486 height 283
click at [158, 115] on div at bounding box center [243, 141] width 486 height 283
click at [156, 115] on div at bounding box center [243, 141] width 486 height 283
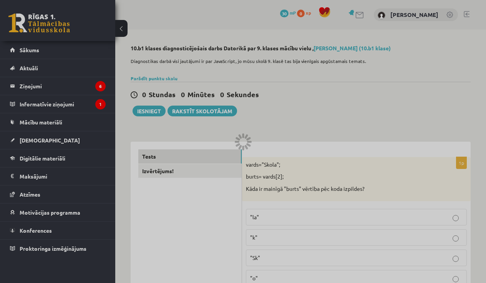
click at [154, 113] on div at bounding box center [243, 141] width 486 height 283
click at [153, 114] on div at bounding box center [243, 141] width 486 height 283
click at [153, 116] on div at bounding box center [243, 141] width 486 height 283
click at [152, 116] on div at bounding box center [243, 141] width 486 height 283
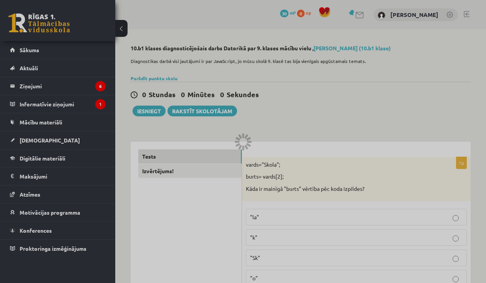
click at [151, 116] on div at bounding box center [243, 141] width 486 height 283
drag, startPoint x: 151, startPoint y: 116, endPoint x: 152, endPoint y: 120, distance: 4.0
click at [154, 122] on div at bounding box center [243, 141] width 486 height 283
drag, startPoint x: 151, startPoint y: 118, endPoint x: 153, endPoint y: 127, distance: 8.9
click at [153, 128] on div at bounding box center [243, 141] width 486 height 283
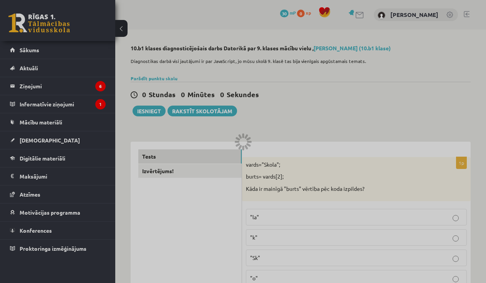
click at [150, 116] on div at bounding box center [243, 141] width 486 height 283
click at [150, 119] on div at bounding box center [243, 141] width 486 height 283
click at [151, 118] on div at bounding box center [243, 141] width 486 height 283
click at [138, 124] on div at bounding box center [243, 141] width 486 height 283
click at [146, 110] on div at bounding box center [243, 141] width 486 height 283
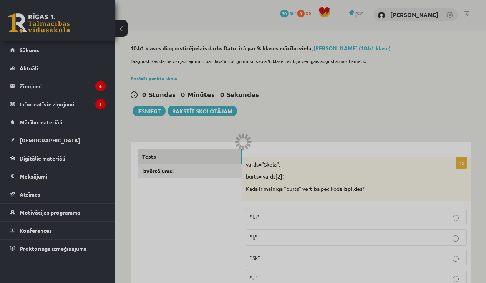
click at [146, 111] on div at bounding box center [243, 141] width 486 height 283
click at [146, 110] on div at bounding box center [243, 141] width 486 height 283
click at [145, 110] on div at bounding box center [243, 141] width 486 height 283
click at [144, 110] on div at bounding box center [243, 141] width 486 height 283
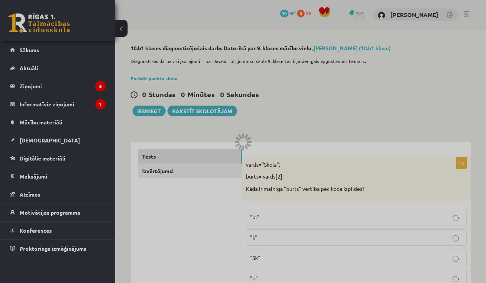
click at [144, 111] on div at bounding box center [243, 141] width 486 height 283
click at [157, 110] on div at bounding box center [243, 141] width 486 height 283
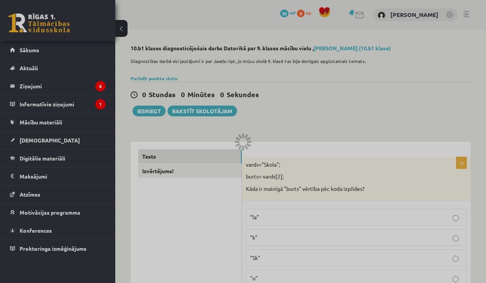
click at [158, 111] on div at bounding box center [243, 141] width 486 height 283
click at [159, 111] on div at bounding box center [243, 141] width 486 height 283
click at [149, 110] on div at bounding box center [243, 141] width 486 height 283
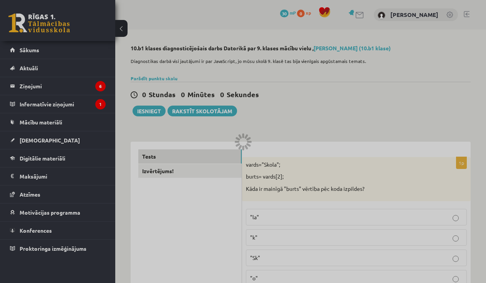
click at [149, 110] on div at bounding box center [243, 141] width 486 height 283
click at [146, 114] on div at bounding box center [243, 141] width 486 height 283
click at [145, 116] on div at bounding box center [243, 141] width 486 height 283
click at [146, 116] on div at bounding box center [243, 141] width 486 height 283
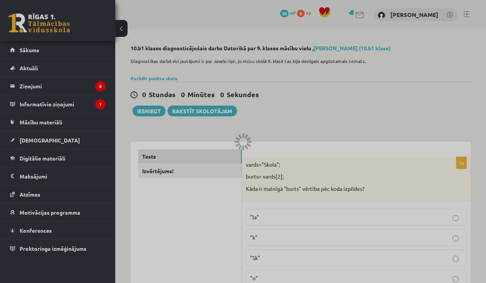
click at [145, 115] on div at bounding box center [243, 141] width 486 height 283
click at [146, 115] on div at bounding box center [243, 141] width 486 height 283
click at [352, 173] on div at bounding box center [243, 141] width 486 height 283
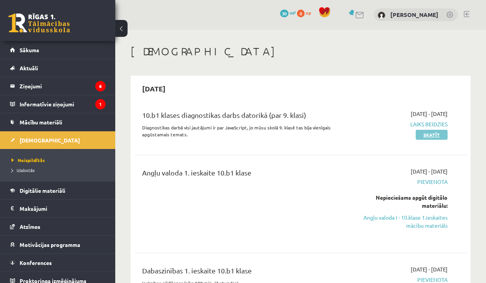
click at [431, 134] on link "Skatīt" at bounding box center [432, 135] width 32 height 10
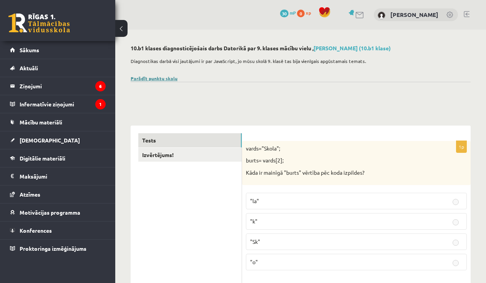
click at [169, 78] on link "Parādīt punktu skalu" at bounding box center [154, 78] width 47 height 6
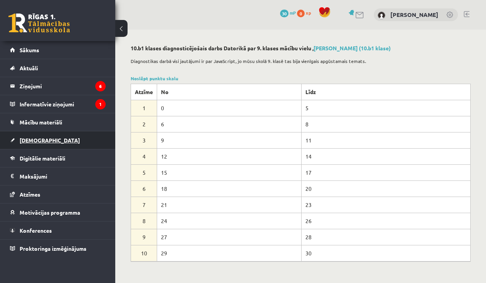
click at [46, 136] on link "[DEMOGRAPHIC_DATA]" at bounding box center [58, 140] width 96 height 18
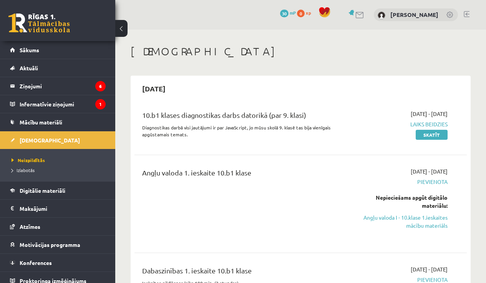
click at [426, 124] on span "Laiks beidzies" at bounding box center [400, 124] width 94 height 8
drag, startPoint x: 434, startPoint y: 123, endPoint x: 404, endPoint y: 121, distance: 30.0
click at [405, 122] on span "Laiks beidzies" at bounding box center [400, 124] width 94 height 8
click at [395, 122] on span "Laiks beidzies" at bounding box center [400, 124] width 94 height 8
click at [433, 134] on link "Skatīt" at bounding box center [432, 135] width 32 height 10
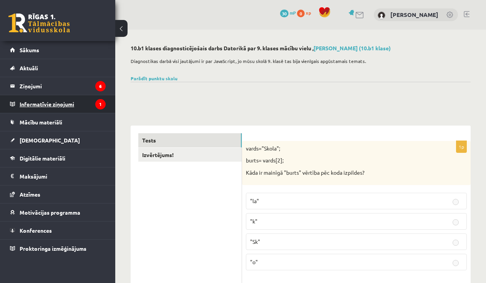
click at [50, 107] on legend "Informatīvie ziņojumi 1" at bounding box center [63, 104] width 86 height 18
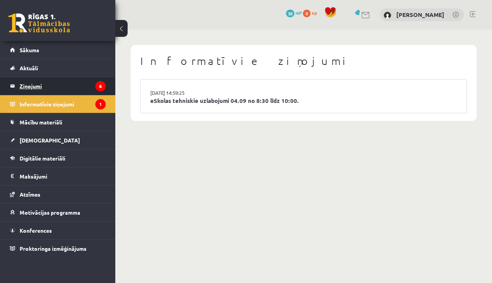
click at [52, 85] on legend "Ziņojumi 6" at bounding box center [63, 86] width 86 height 18
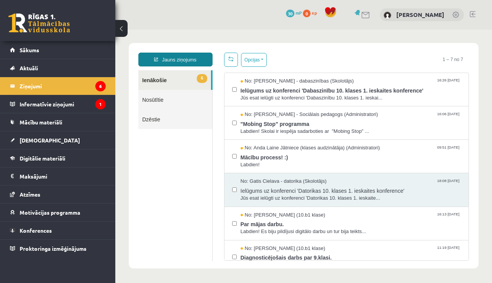
click at [196, 62] on link "Jauns ziņojums" at bounding box center [175, 60] width 74 height 14
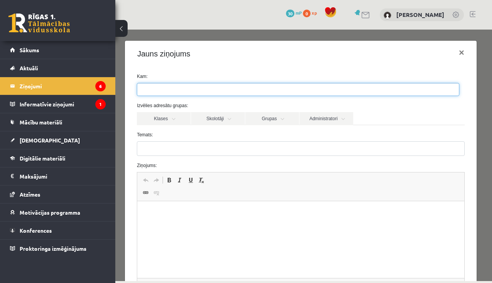
click at [221, 86] on ul at bounding box center [298, 89] width 322 height 12
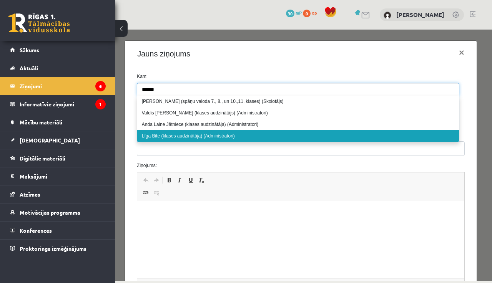
type input "******"
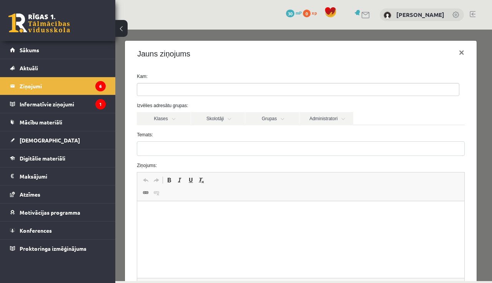
drag, startPoint x: 475, startPoint y: 161, endPoint x: 471, endPoint y: 162, distance: 4.8
click at [472, 162] on div "Jauns ziņojums × Kam: Izvēlies adresātu grupas: Klases Skolotāji Grupas Adminis…" at bounding box center [303, 156] width 377 height 252
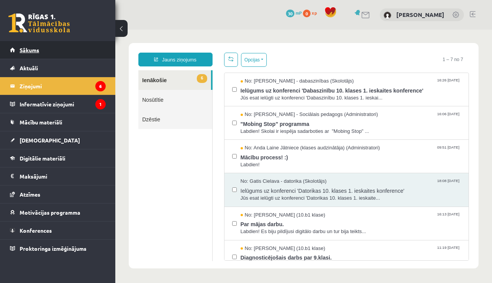
click at [35, 50] on span "Sākums" at bounding box center [30, 49] width 20 height 7
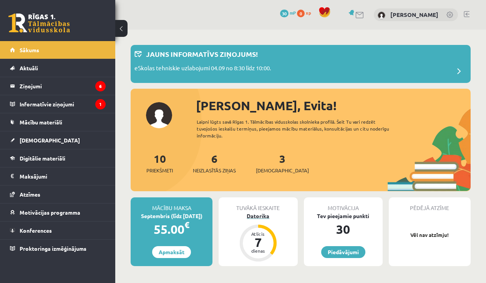
click at [269, 216] on div "Datorika" at bounding box center [258, 216] width 79 height 8
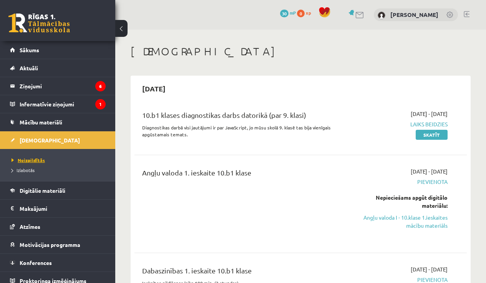
click at [45, 160] on link "Neizpildītās" at bounding box center [60, 160] width 96 height 7
click at [45, 103] on legend "Informatīvie ziņojumi 1" at bounding box center [63, 104] width 86 height 18
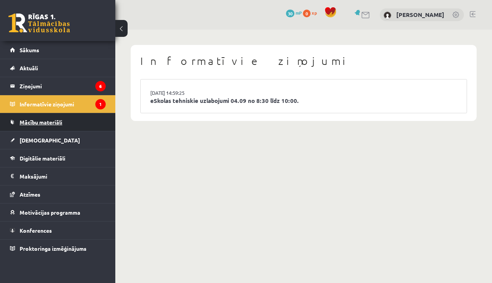
click at [61, 123] on span "Mācību materiāli" at bounding box center [41, 122] width 43 height 7
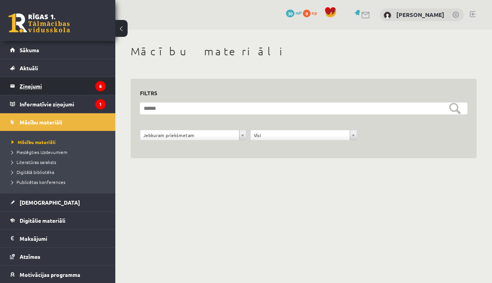
click at [74, 85] on legend "Ziņojumi 6" at bounding box center [63, 86] width 86 height 18
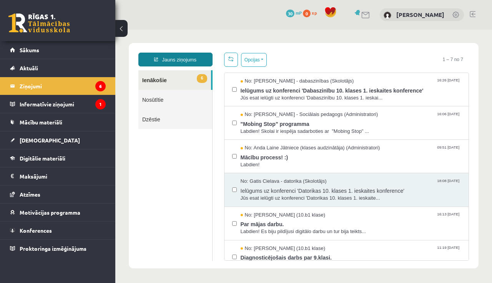
click at [188, 55] on link "Jauns ziņojums" at bounding box center [175, 60] width 74 height 14
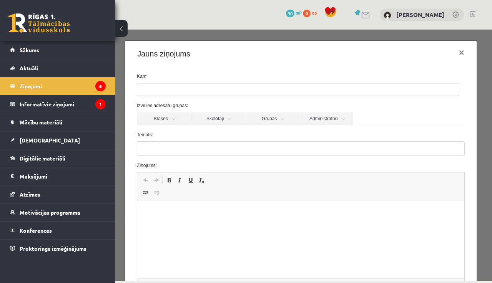
click at [282, 85] on ul at bounding box center [298, 89] width 322 height 12
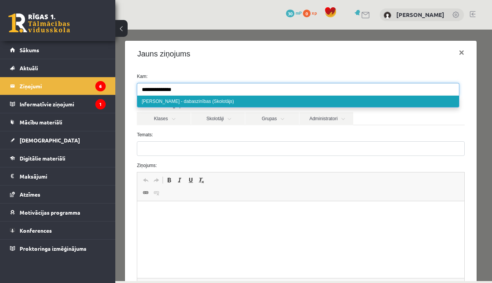
type input "**********"
select select "***"
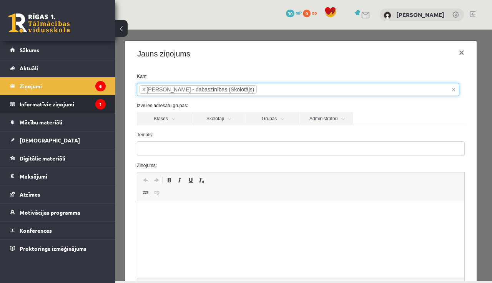
click at [54, 103] on legend "Informatīvie ziņojumi 1" at bounding box center [63, 104] width 86 height 18
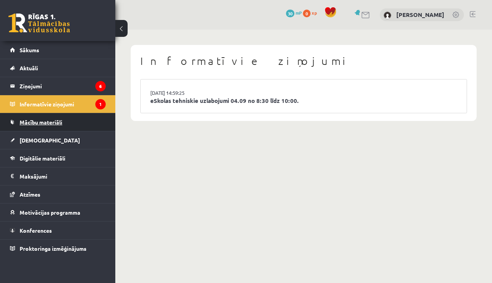
click at [55, 123] on span "Mācību materiāli" at bounding box center [41, 122] width 43 height 7
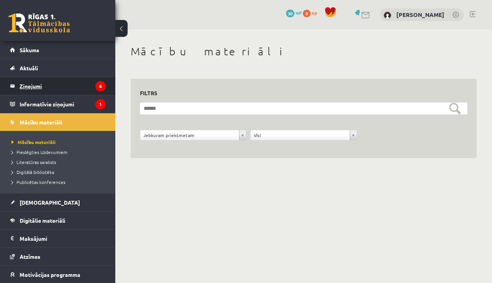
click at [51, 84] on legend "Ziņojumi 6" at bounding box center [63, 86] width 86 height 18
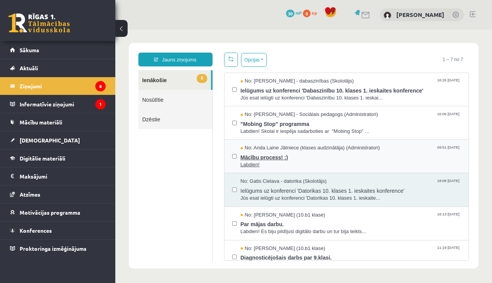
click at [312, 166] on span "Labdien!" at bounding box center [351, 164] width 221 height 7
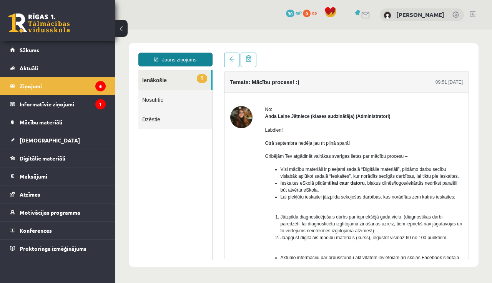
click at [178, 59] on link "Jauns ziņojums" at bounding box center [175, 60] width 74 height 14
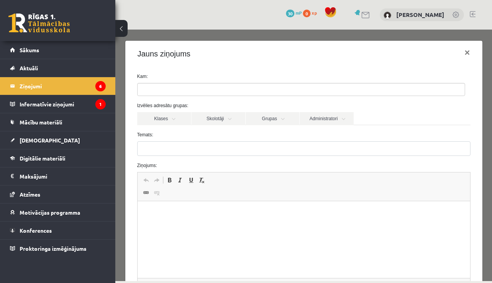
click at [251, 88] on ul at bounding box center [301, 89] width 327 height 12
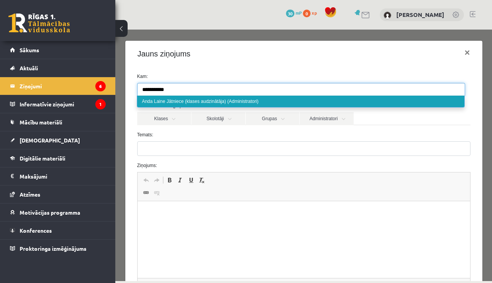
type input "**********"
select select "****"
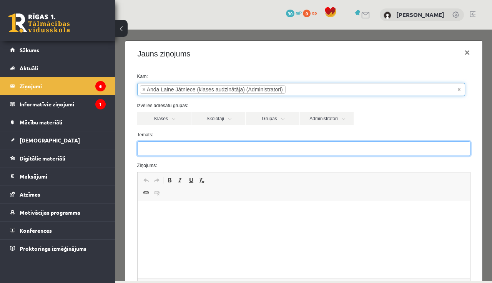
click at [194, 144] on input "Temats:" at bounding box center [303, 148] width 333 height 15
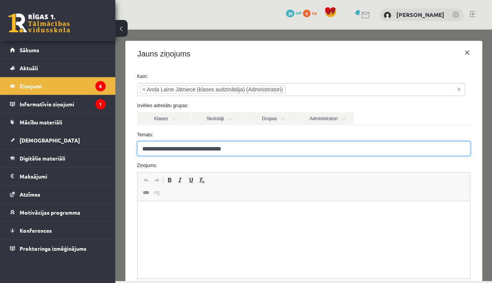
type input "**********"
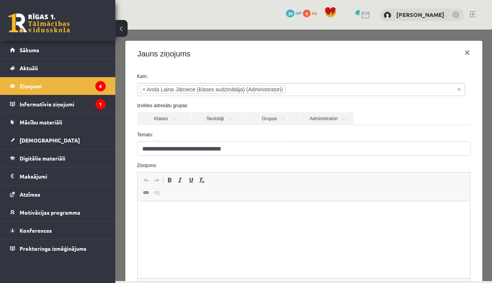
click at [192, 225] on html at bounding box center [303, 212] width 332 height 23
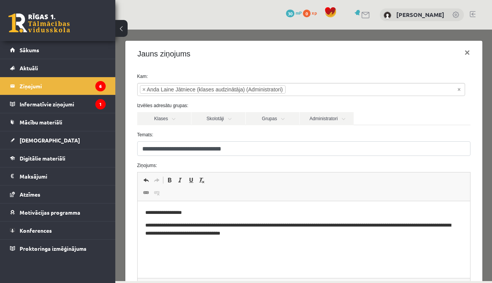
click at [146, 213] on p "**********" at bounding box center [301, 213] width 312 height 8
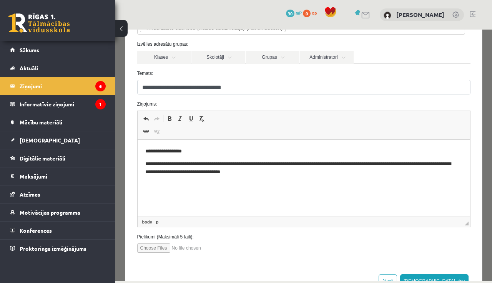
scroll to position [64, 0]
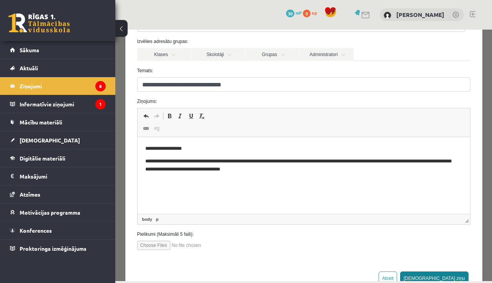
click at [447, 278] on button "Sūtīt ziņu" at bounding box center [434, 279] width 68 height 14
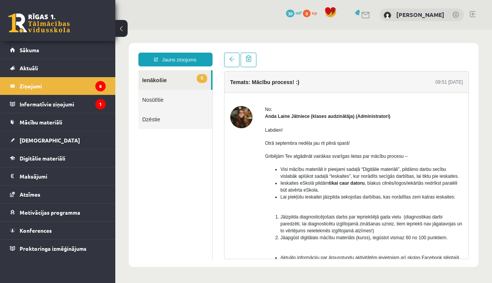
scroll to position [0, 0]
click at [163, 100] on link "Nosūtītie" at bounding box center [175, 100] width 74 height 20
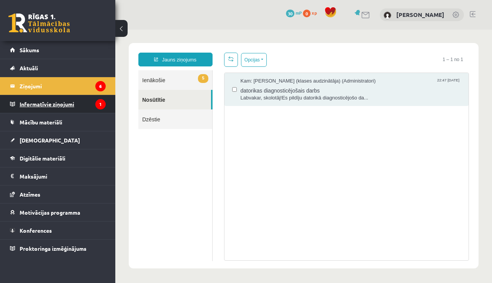
click at [39, 101] on legend "Informatīvie ziņojumi 1" at bounding box center [63, 104] width 86 height 18
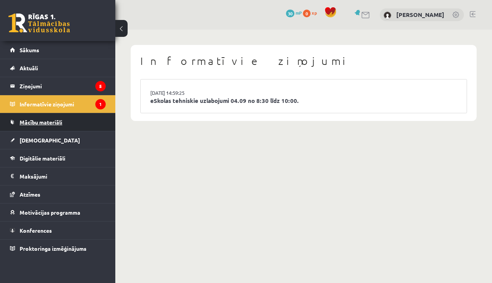
click at [51, 120] on span "Mācību materiāli" at bounding box center [41, 122] width 43 height 7
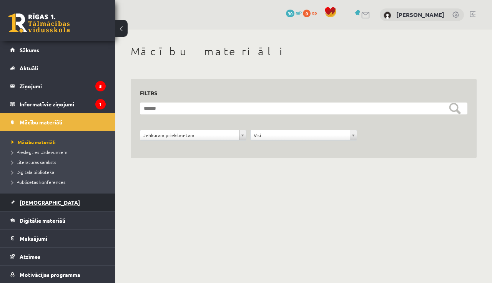
click at [35, 199] on span "[DEMOGRAPHIC_DATA]" at bounding box center [50, 202] width 60 height 7
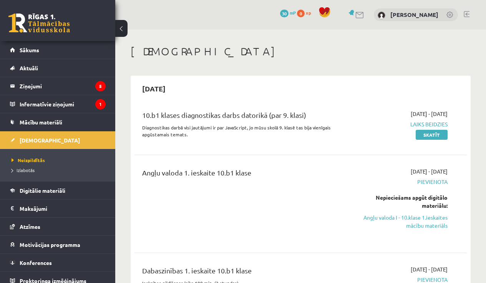
click at [36, 161] on span "Neizpildītās" at bounding box center [28, 160] width 33 height 6
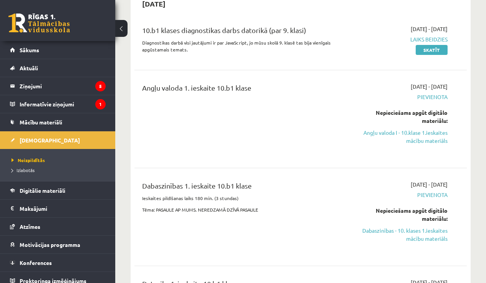
scroll to position [86, 0]
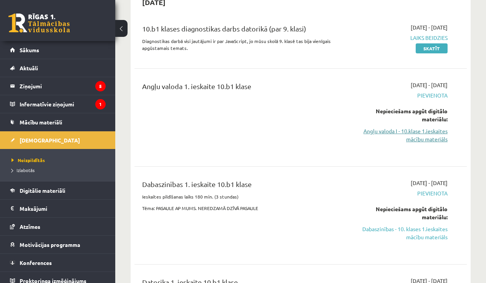
click at [420, 138] on link "Angļu valoda I - 10.klase 1.ieskaites mācību materiāls" at bounding box center [400, 135] width 94 height 16
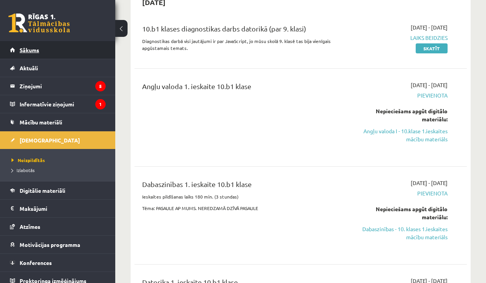
click at [50, 50] on link "Sākums" at bounding box center [58, 50] width 96 height 18
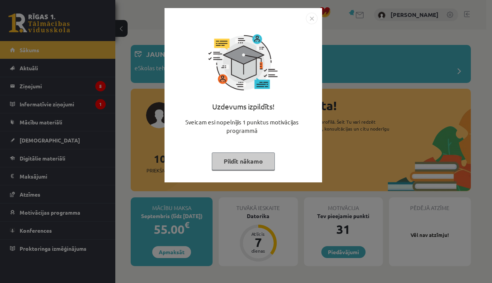
click at [259, 162] on button "Pildīt nākamo" at bounding box center [243, 162] width 63 height 18
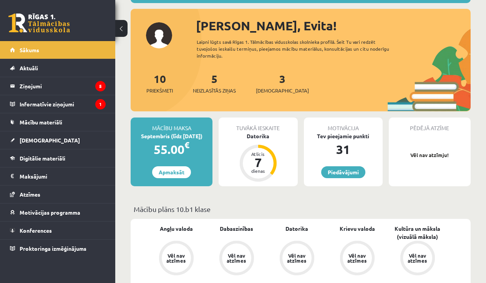
scroll to position [76, 0]
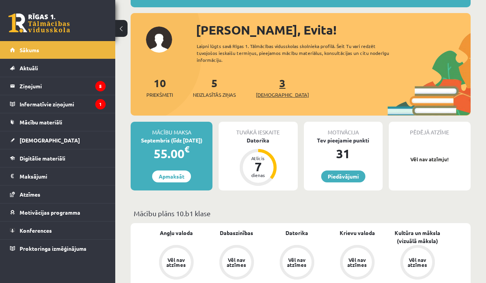
click at [272, 92] on span "[DEMOGRAPHIC_DATA]" at bounding box center [282, 95] width 53 height 8
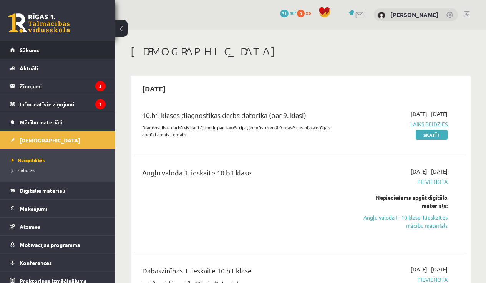
click at [37, 50] on span "Sākums" at bounding box center [30, 49] width 20 height 7
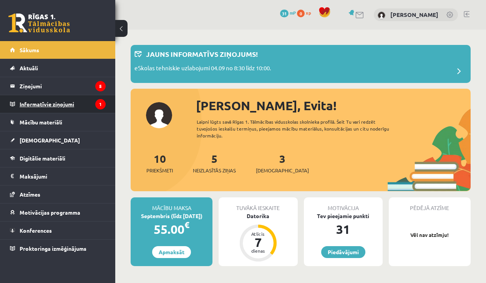
click at [54, 105] on legend "Informatīvie ziņojumi 1" at bounding box center [63, 104] width 86 height 18
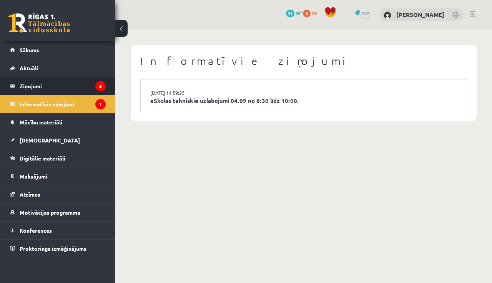
click at [34, 89] on legend "Ziņojumi 5" at bounding box center [63, 86] width 86 height 18
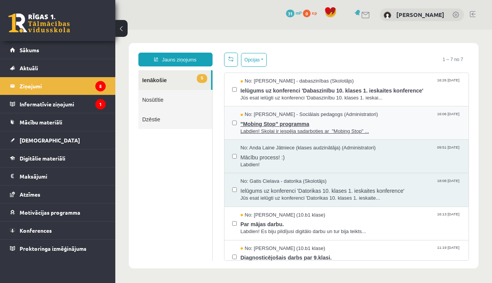
click at [269, 133] on span "Labdien! Skolai ir iespēja sadarboties ar "Mobing Stop" ..." at bounding box center [351, 131] width 221 height 7
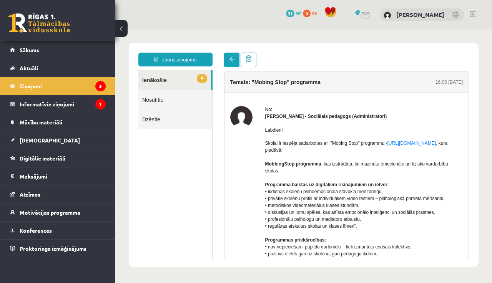
click at [225, 62] on link at bounding box center [231, 60] width 15 height 15
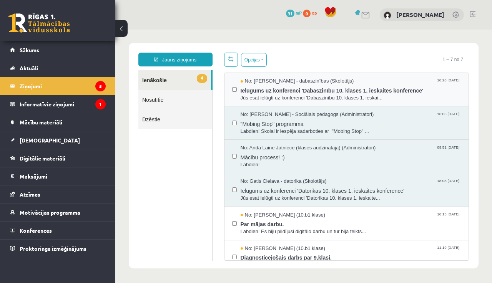
click at [255, 98] on span "Jūs esat ielūgti uz konferenci 'Dabaszinību 10. klases 1. ieskai..." at bounding box center [351, 98] width 221 height 7
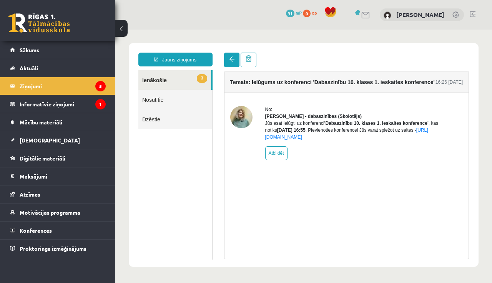
click at [231, 59] on span at bounding box center [231, 58] width 5 height 5
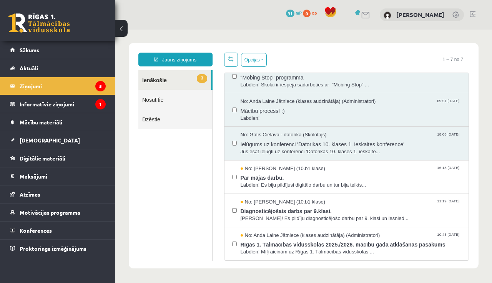
scroll to position [51, 0]
click at [299, 182] on span "Labdien! Es biju pildījusi digitālo darbu un tur bija teikts..." at bounding box center [351, 185] width 221 height 7
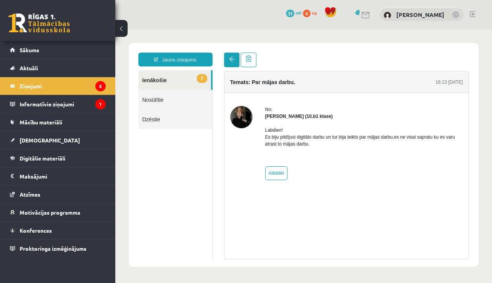
scroll to position [0, 0]
click at [235, 61] on link at bounding box center [231, 60] width 15 height 15
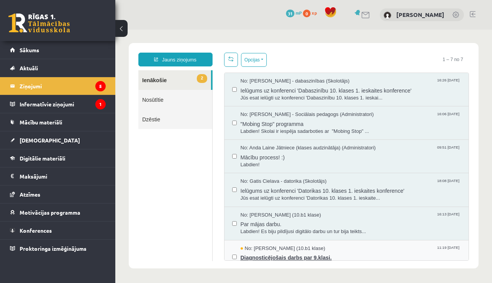
click at [324, 252] on span "Diagnosticējošais darbs par 9.klasi." at bounding box center [351, 257] width 221 height 10
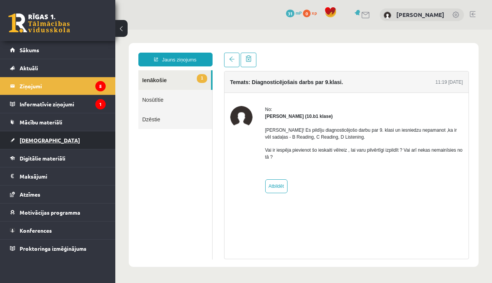
click at [44, 139] on link "[DEMOGRAPHIC_DATA]" at bounding box center [58, 140] width 96 height 18
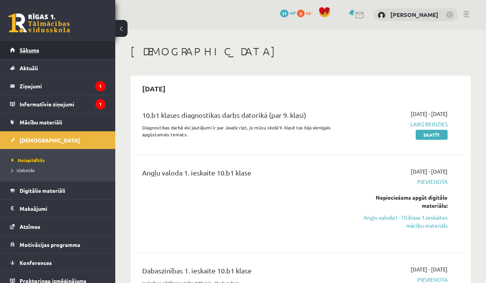
click at [37, 50] on span "Sākums" at bounding box center [30, 49] width 20 height 7
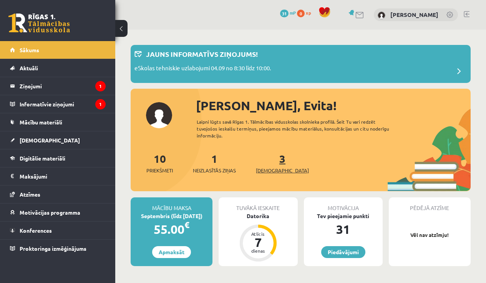
click at [274, 170] on span "[DEMOGRAPHIC_DATA]" at bounding box center [282, 171] width 53 height 8
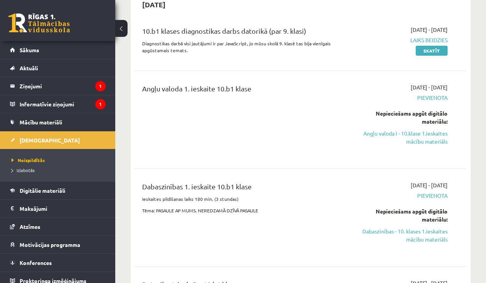
scroll to position [120, 0]
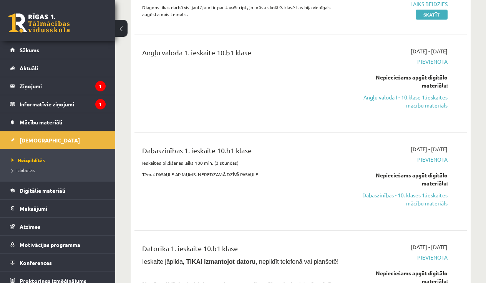
click at [432, 59] on span "Pievienota" at bounding box center [400, 62] width 94 height 8
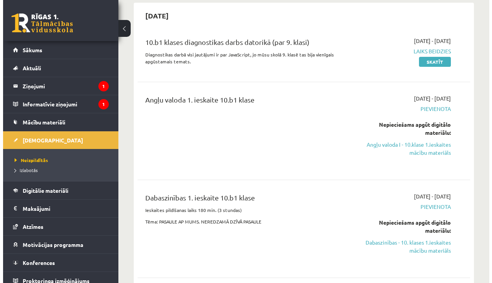
scroll to position [0, 0]
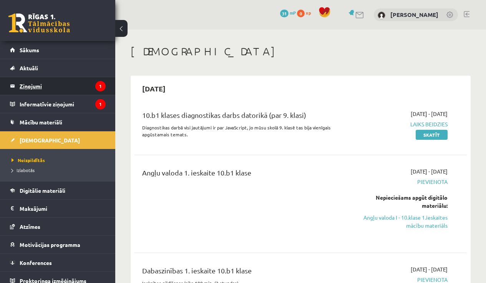
click at [44, 87] on legend "Ziņojumi 1" at bounding box center [63, 86] width 86 height 18
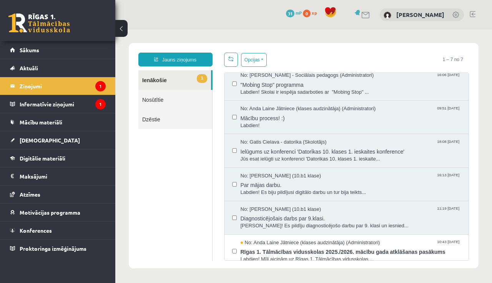
scroll to position [51, 0]
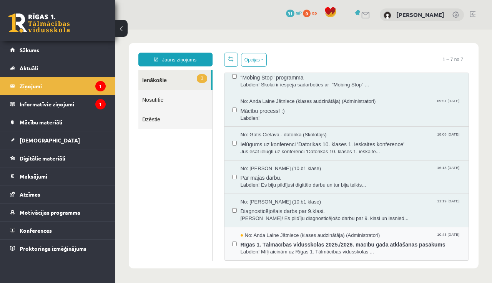
click at [373, 247] on span "Rīgas 1. Tālmācības vidusskolas 2025./2026. mācību gada atklāšanas pasākums" at bounding box center [351, 244] width 221 height 10
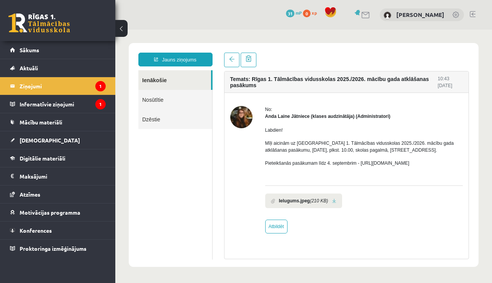
scroll to position [0, 0]
click at [58, 56] on link "Sākums" at bounding box center [58, 50] width 96 height 18
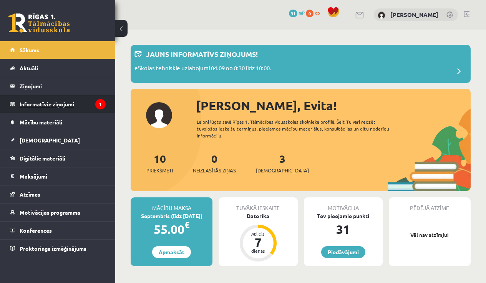
click at [63, 107] on legend "Informatīvie ziņojumi 1" at bounding box center [63, 104] width 86 height 18
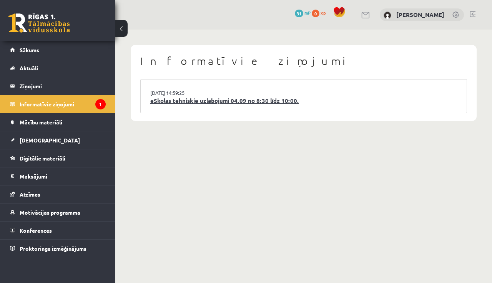
click at [262, 101] on link "eSkolas tehniskie uzlabojumi 04.09 no 8:30 līdz 10:00." at bounding box center [303, 100] width 307 height 9
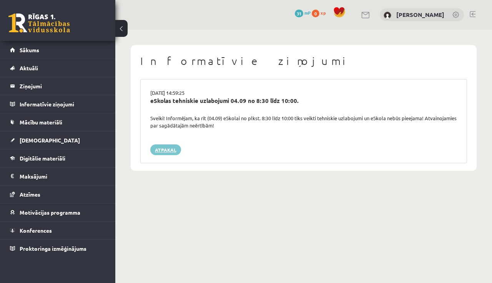
click at [168, 147] on link "Atpakaļ" at bounding box center [165, 149] width 31 height 11
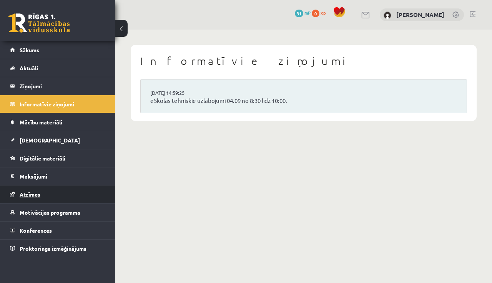
click at [45, 196] on link "Atzīmes" at bounding box center [58, 195] width 96 height 18
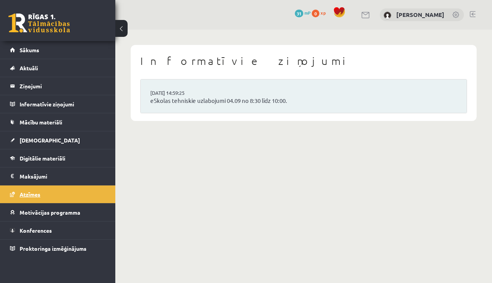
click at [44, 196] on link "Atzīmes" at bounding box center [58, 195] width 96 height 18
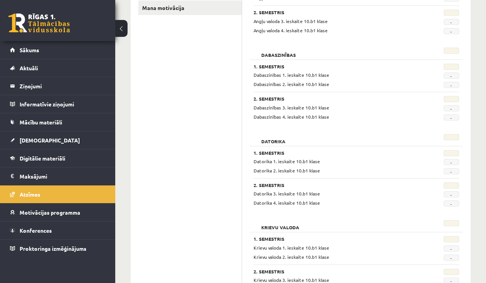
scroll to position [34, 0]
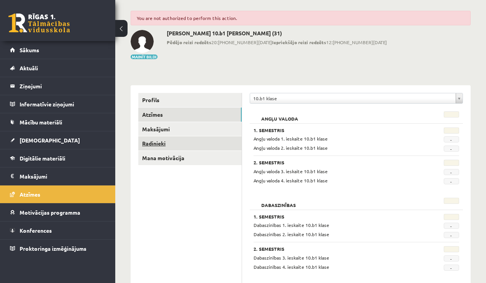
click at [159, 143] on link "Radinieki" at bounding box center [189, 143] width 103 height 14
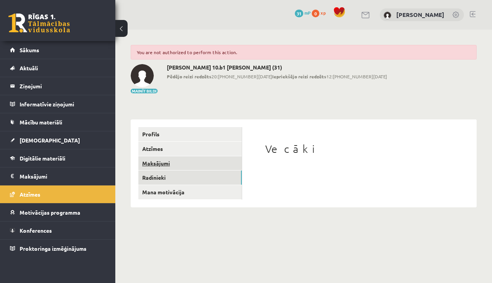
click at [164, 164] on link "Maksājumi" at bounding box center [189, 163] width 103 height 14
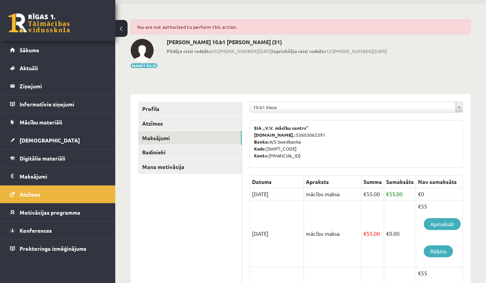
scroll to position [77, 0]
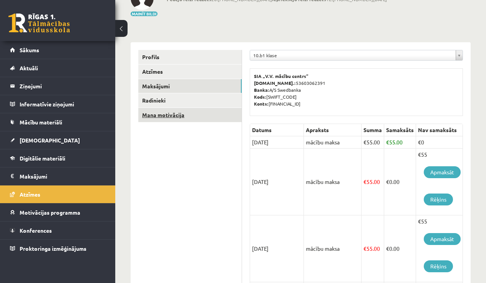
click at [174, 116] on link "Mana motivācija" at bounding box center [189, 115] width 103 height 14
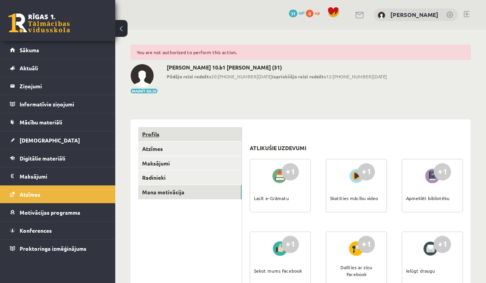
click at [149, 138] on link "Profils" at bounding box center [189, 134] width 103 height 14
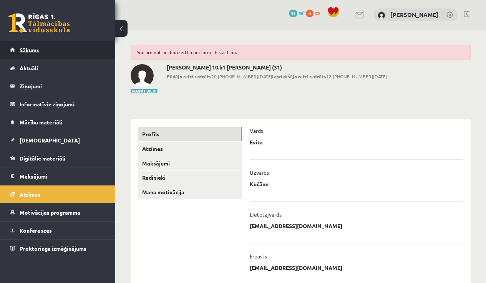
click at [44, 50] on link "Sākums" at bounding box center [58, 50] width 96 height 18
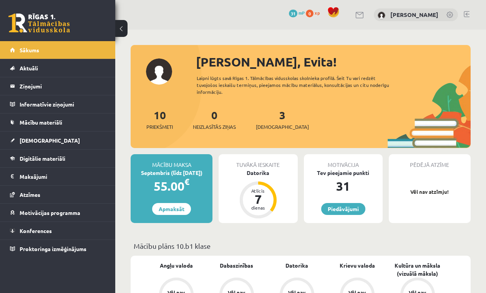
click at [124, 28] on button at bounding box center [121, 28] width 12 height 17
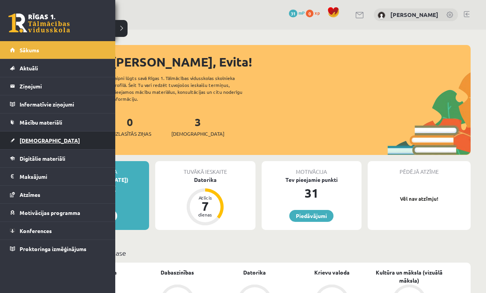
click at [40, 143] on span "[DEMOGRAPHIC_DATA]" at bounding box center [50, 140] width 60 height 7
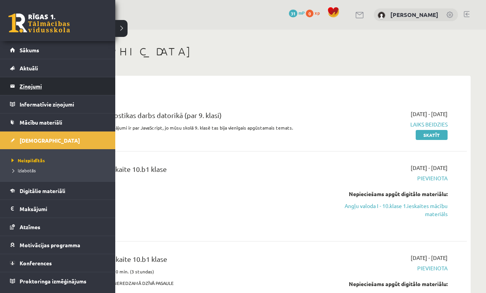
click at [47, 86] on legend "Ziņojumi 0" at bounding box center [63, 86] width 86 height 18
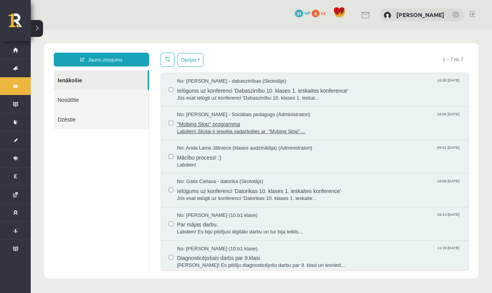
drag, startPoint x: 156, startPoint y: 116, endPoint x: 217, endPoint y: 128, distance: 63.1
click at [175, 115] on div "No: [PERSON_NAME] - dabaszinības (Skolotājs) 16:26 [DATE] Ielūgums uz konferenc…" at bounding box center [315, 172] width 309 height 198
click at [280, 262] on span "[PERSON_NAME]! Es pildīju diagnosticējošo darbu par 9. klasi un iesnied..." at bounding box center [319, 265] width 284 height 7
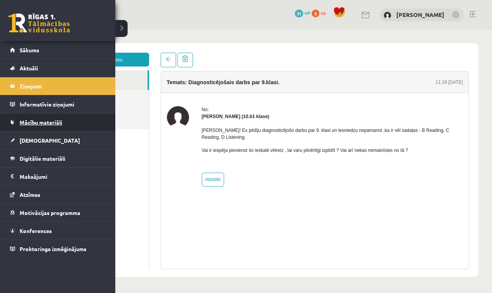
click at [49, 123] on span "Mācību materiāli" at bounding box center [41, 122] width 43 height 7
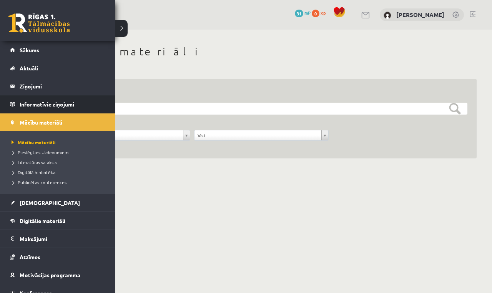
click at [53, 106] on legend "Informatīvie ziņojumi 0" at bounding box center [63, 104] width 86 height 18
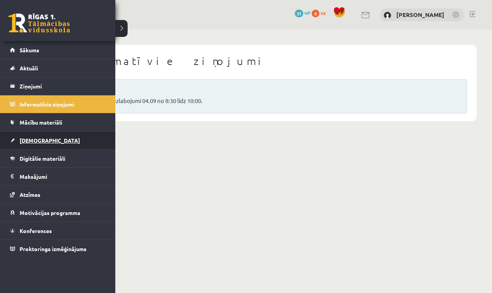
click at [40, 140] on span "[DEMOGRAPHIC_DATA]" at bounding box center [50, 140] width 60 height 7
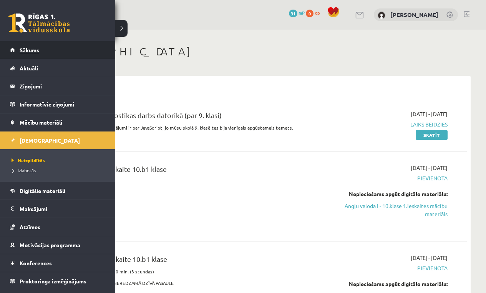
click at [40, 54] on link "Sākums" at bounding box center [58, 50] width 96 height 18
